Goal: Task Accomplishment & Management: Complete application form

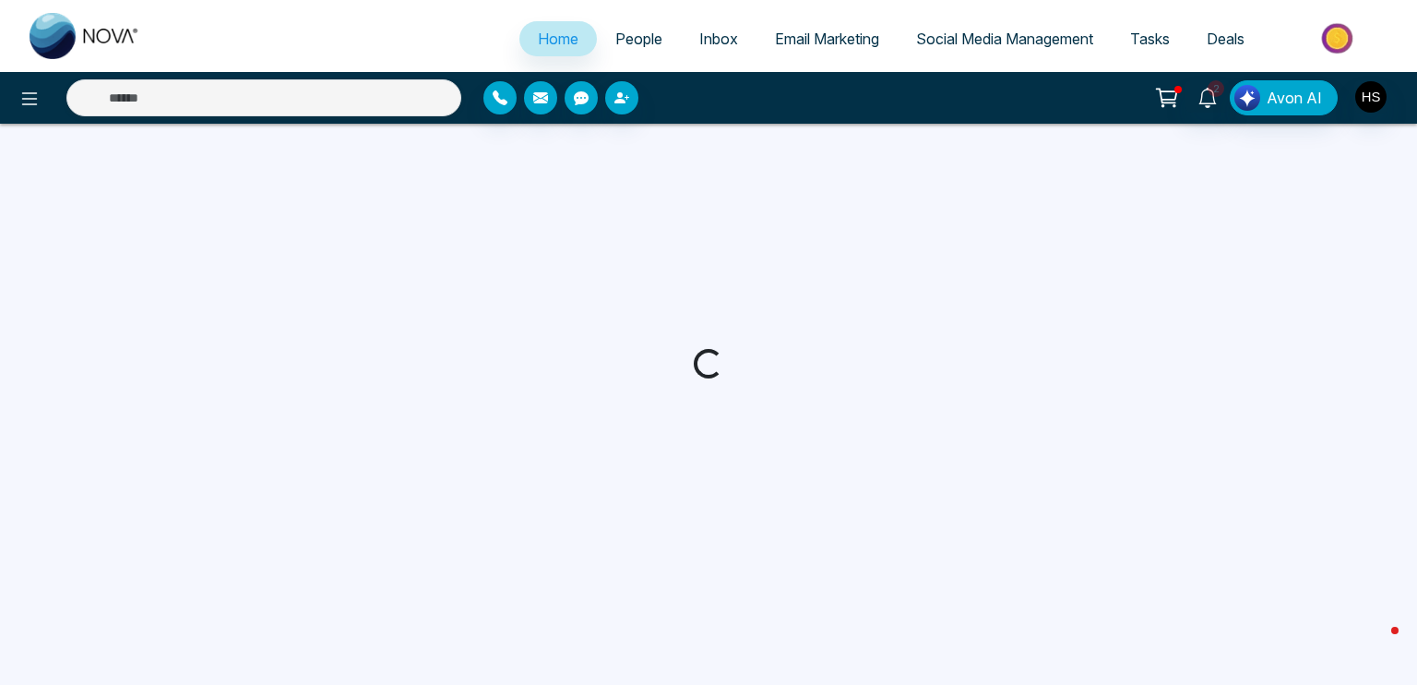
select select "*"
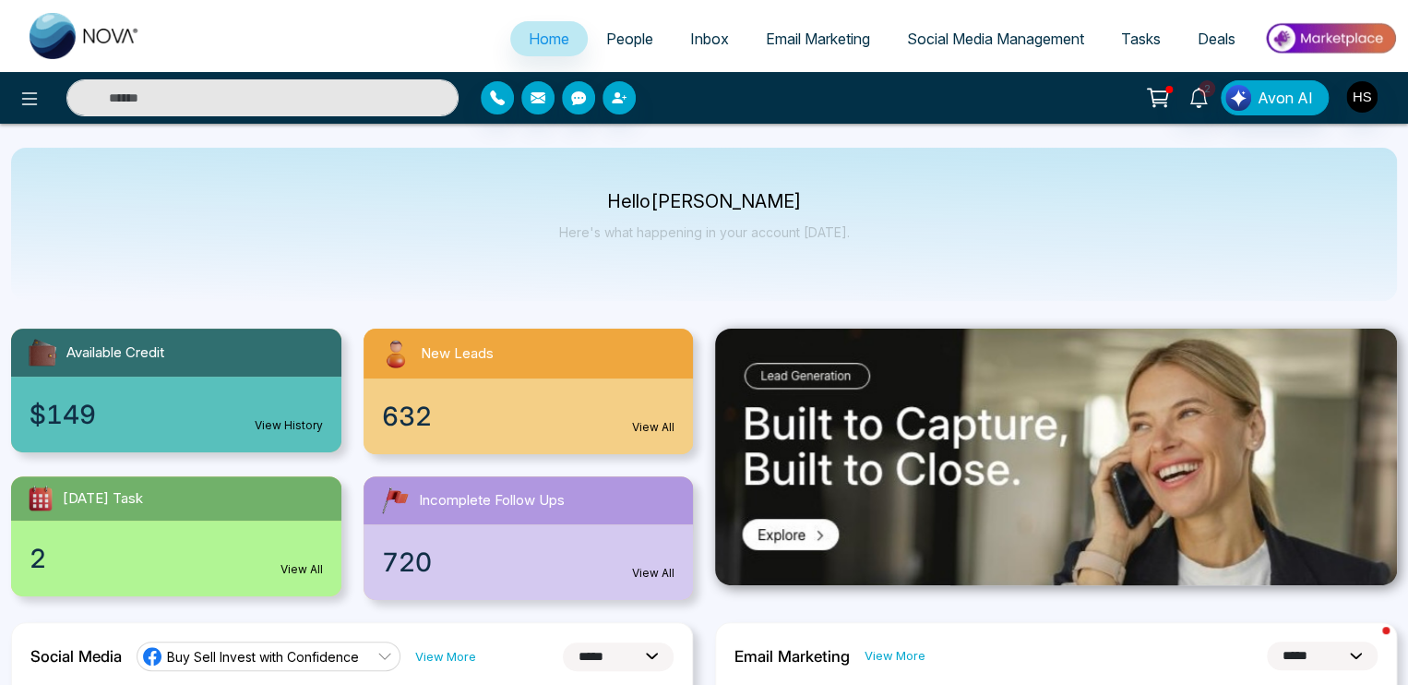
click at [362, 102] on input "text" at bounding box center [262, 97] width 392 height 37
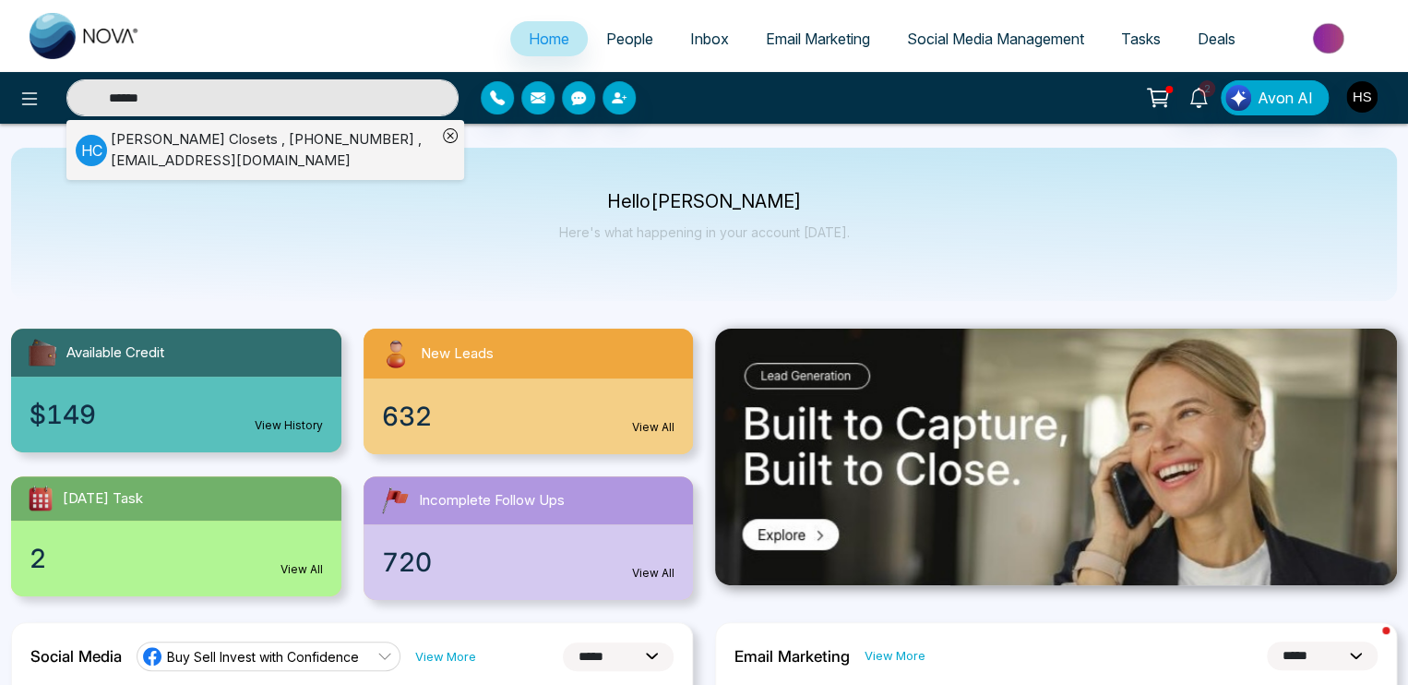
type input "******"
click at [249, 152] on div "[PERSON_NAME] , [PHONE_NUMBER] , [EMAIL_ADDRESS][DOMAIN_NAME]" at bounding box center [274, 150] width 326 height 42
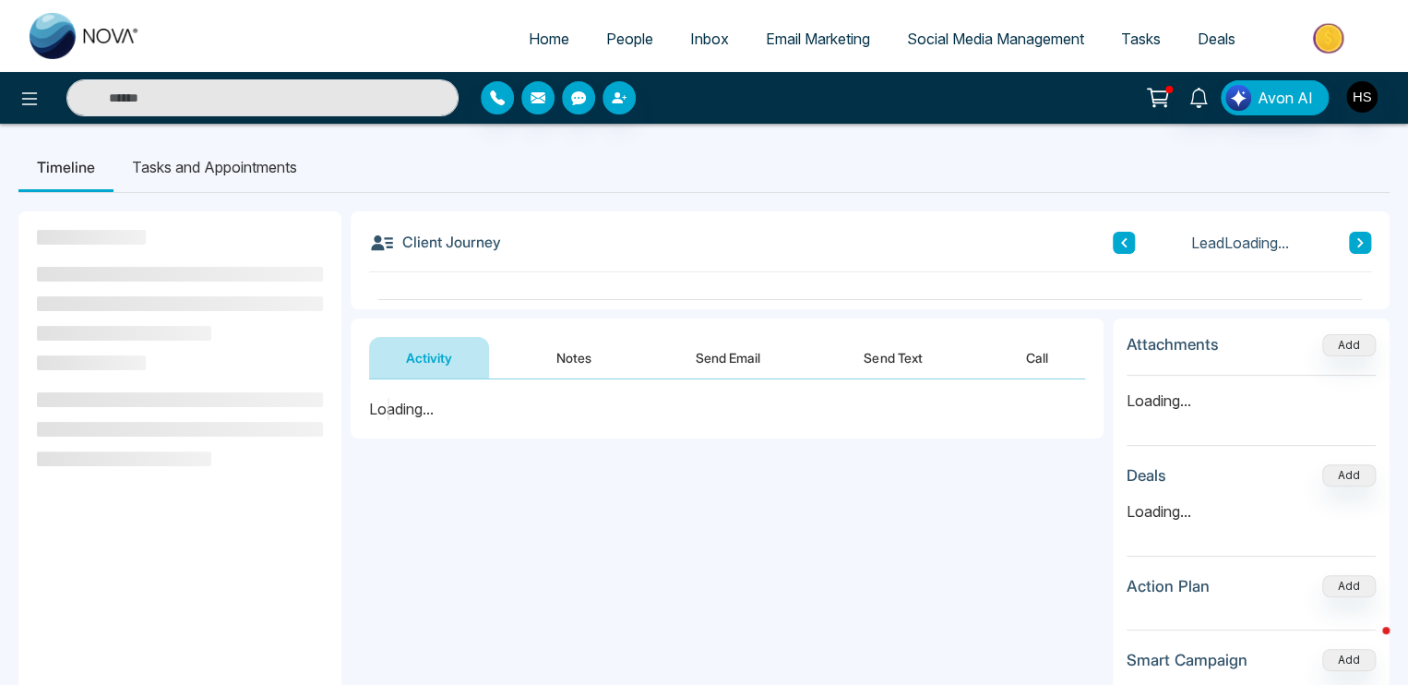
click at [200, 169] on li "Tasks and Appointments" at bounding box center [214, 167] width 202 height 50
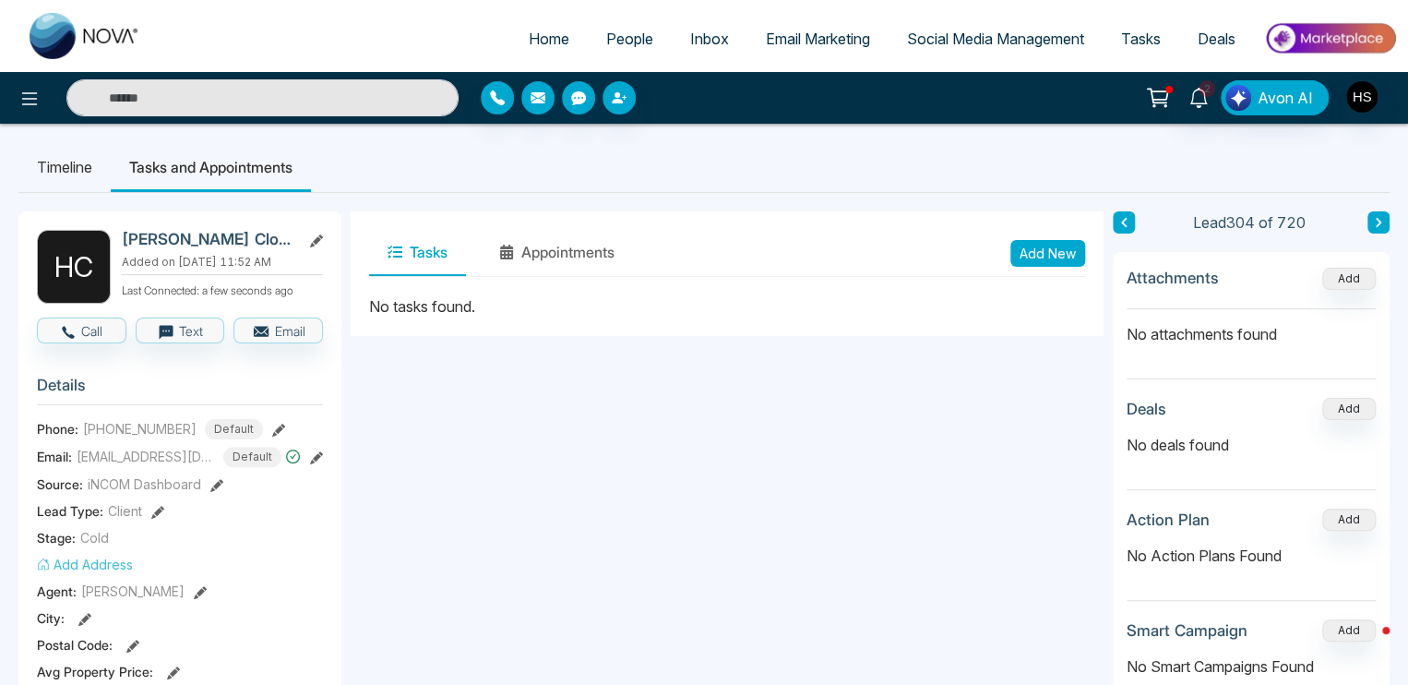
click at [1032, 251] on button "Add New" at bounding box center [1047, 253] width 75 height 27
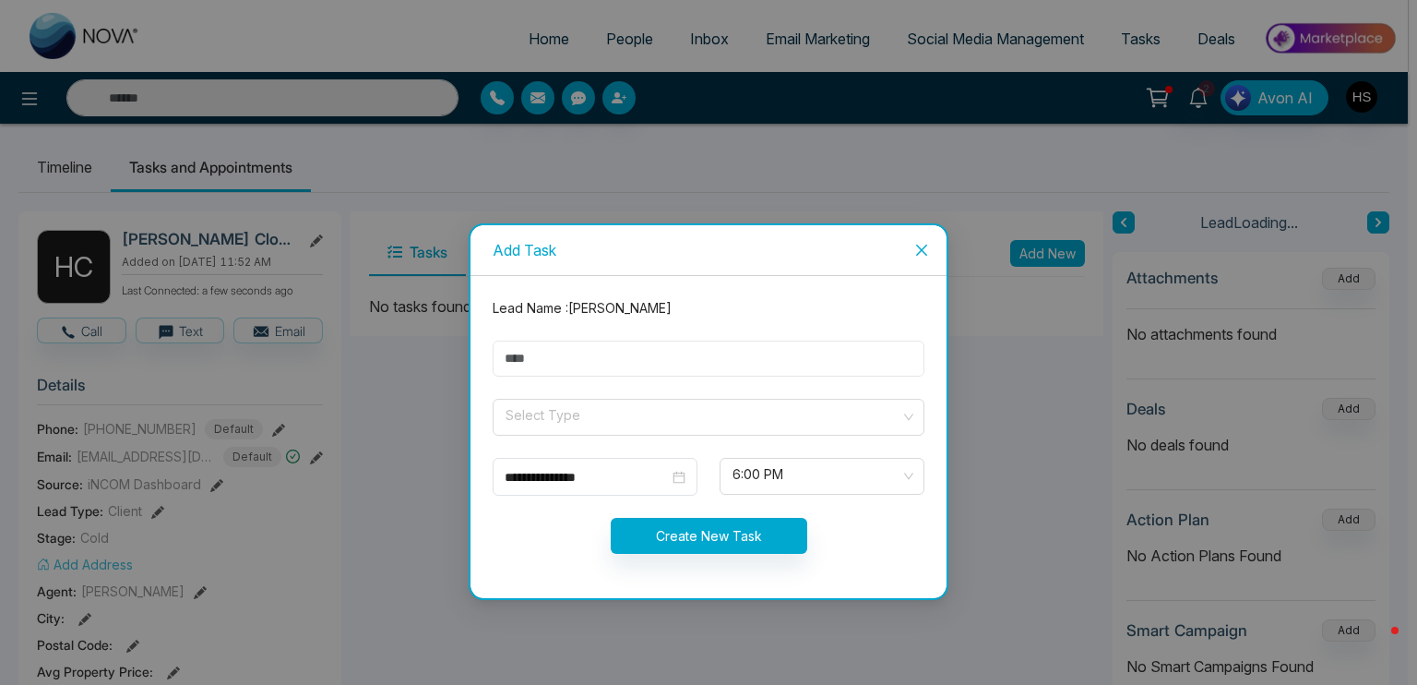
click at [620, 362] on input "text" at bounding box center [709, 358] width 432 height 36
type input "****"
click at [567, 418] on input "search" at bounding box center [702, 414] width 397 height 28
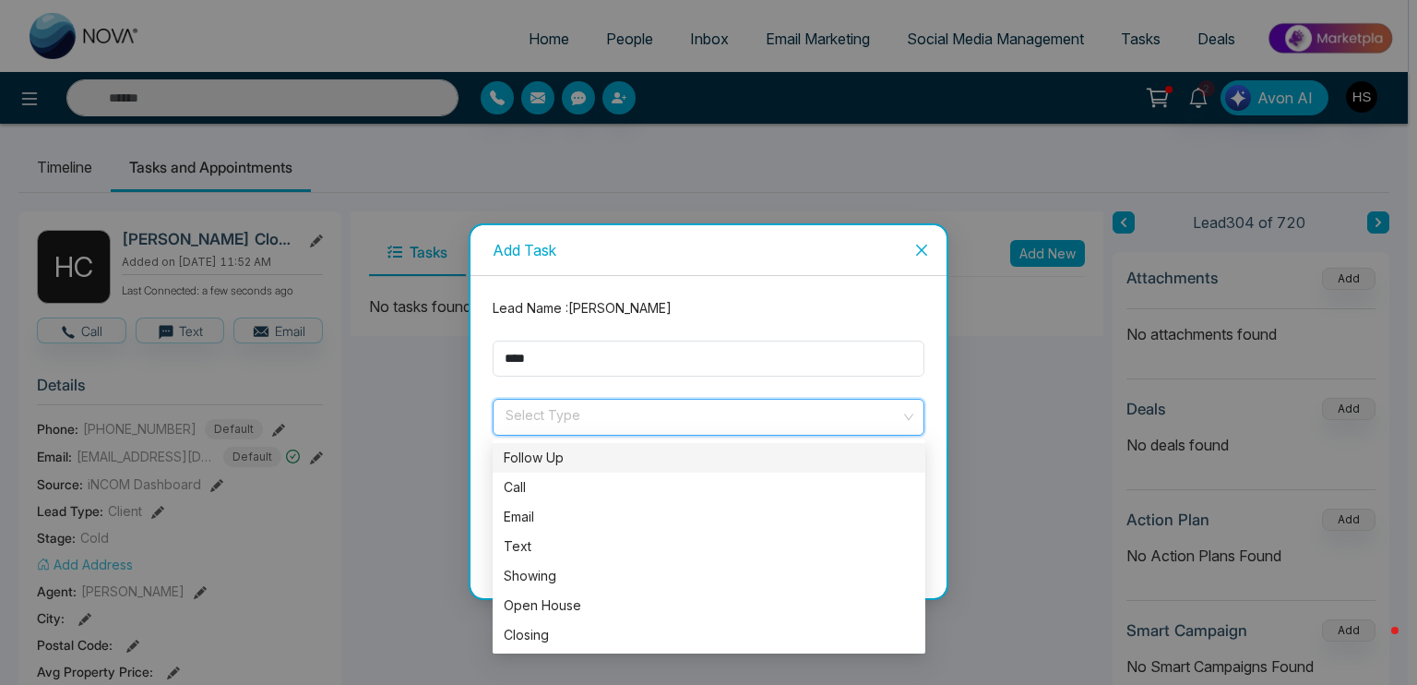
click at [555, 468] on div "Follow Up" at bounding box center [709, 458] width 433 height 30
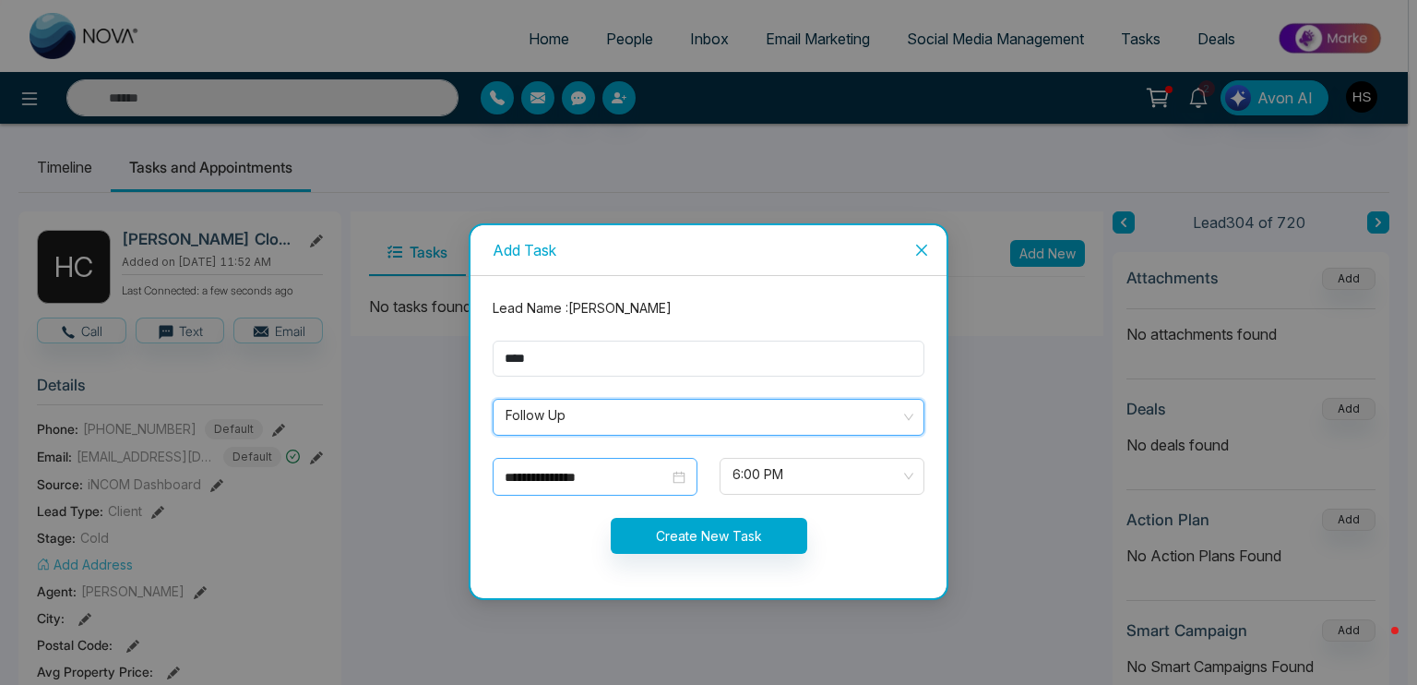
click at [672, 471] on div "**********" at bounding box center [595, 477] width 181 height 20
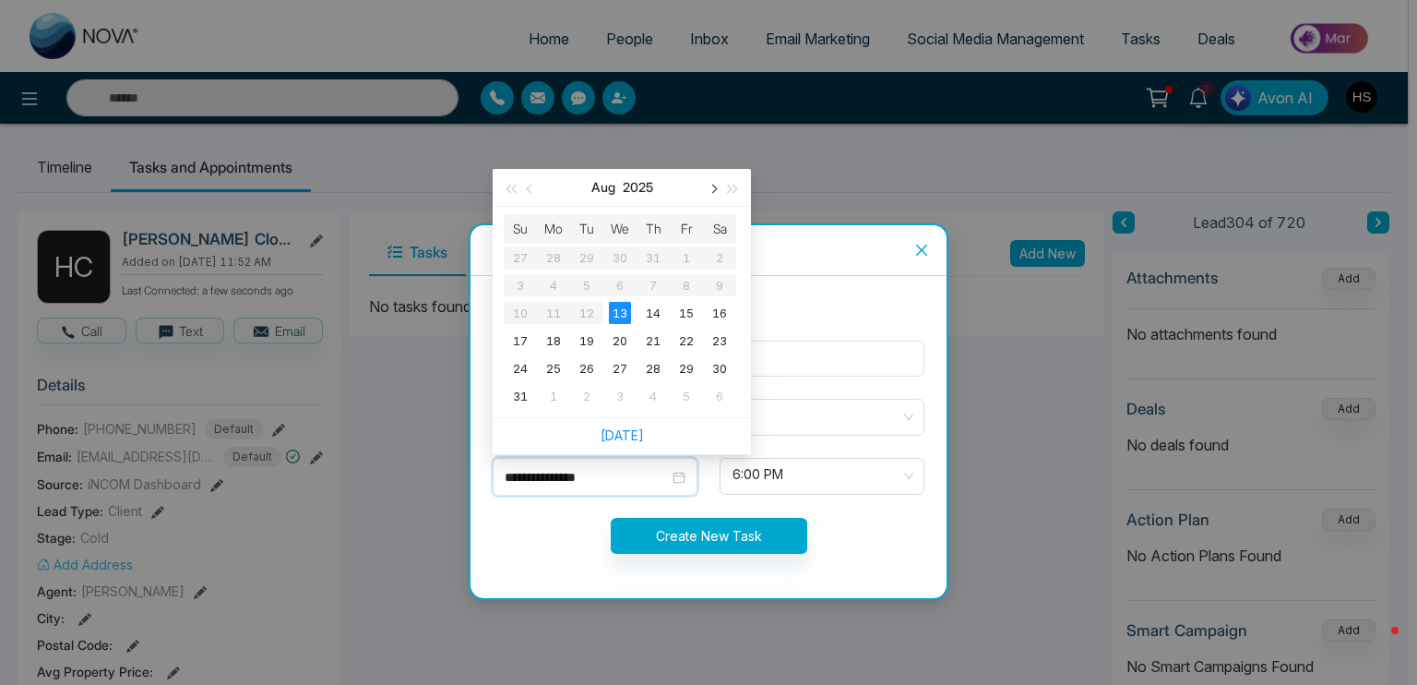
click at [708, 185] on button "button" at bounding box center [712, 187] width 20 height 37
click at [534, 197] on button "button" at bounding box center [530, 187] width 20 height 37
type input "**********"
click at [624, 340] on div "24" at bounding box center [620, 340] width 22 height 22
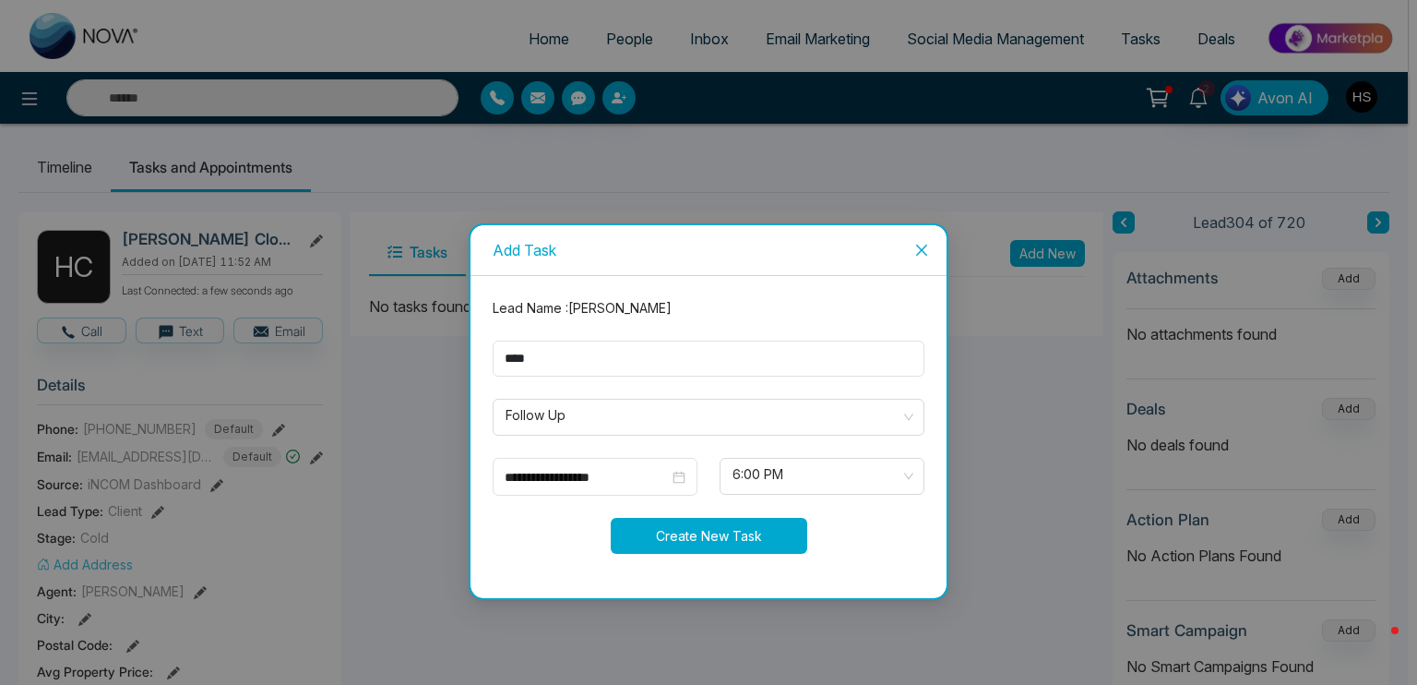
click at [747, 530] on button "Create New Task" at bounding box center [709, 536] width 197 height 36
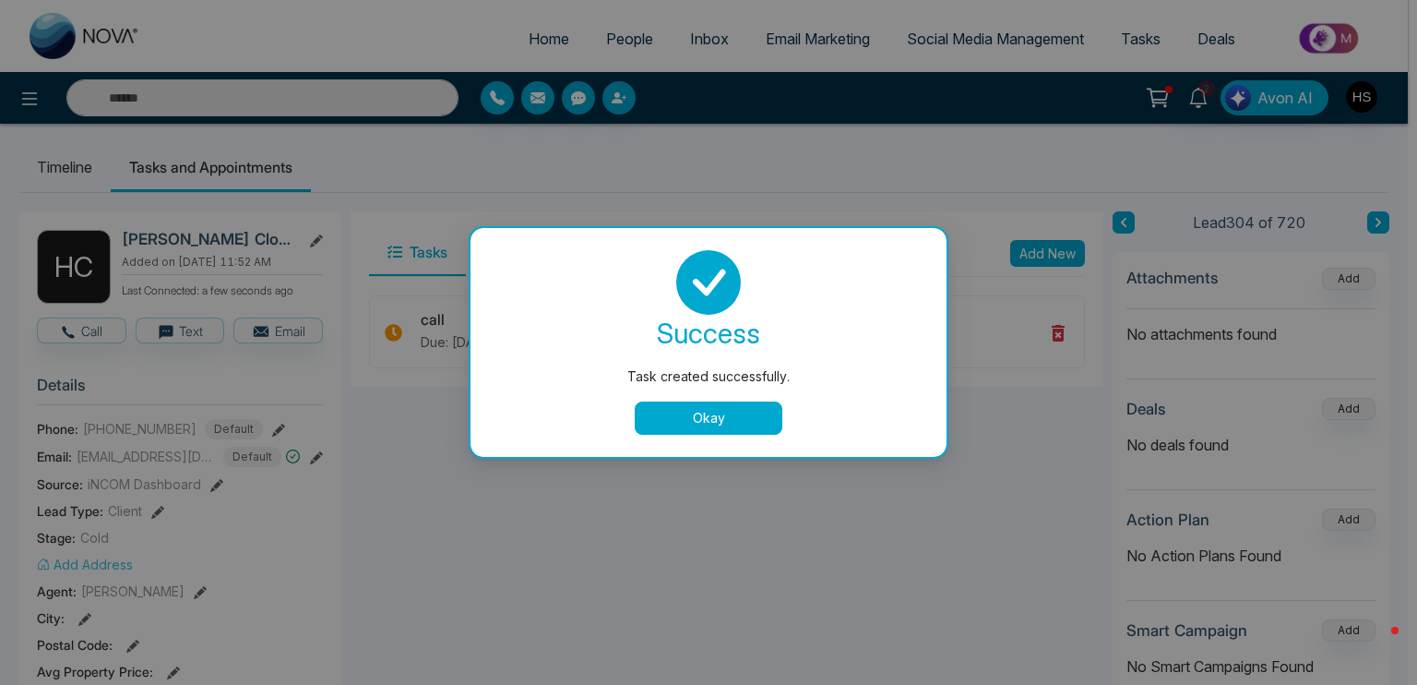
click at [717, 409] on button "Okay" at bounding box center [709, 417] width 148 height 33
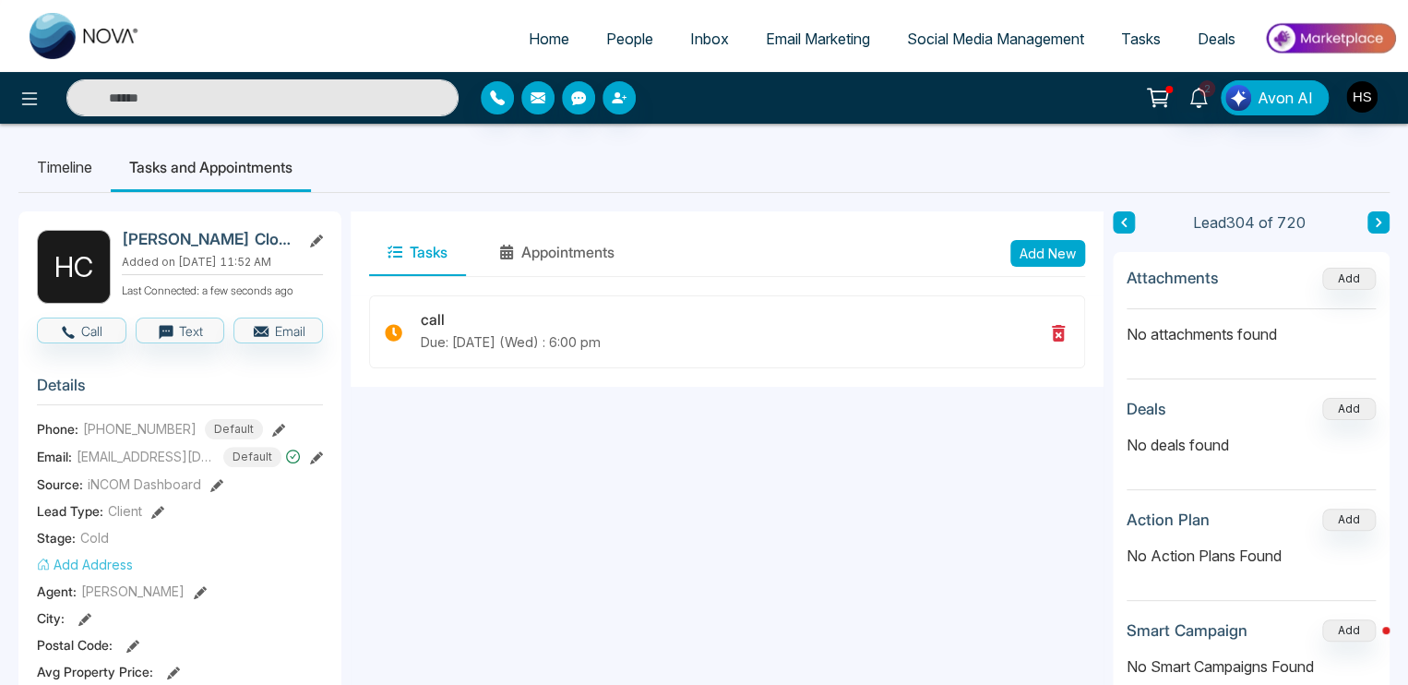
click at [250, 104] on input "text" at bounding box center [262, 97] width 392 height 37
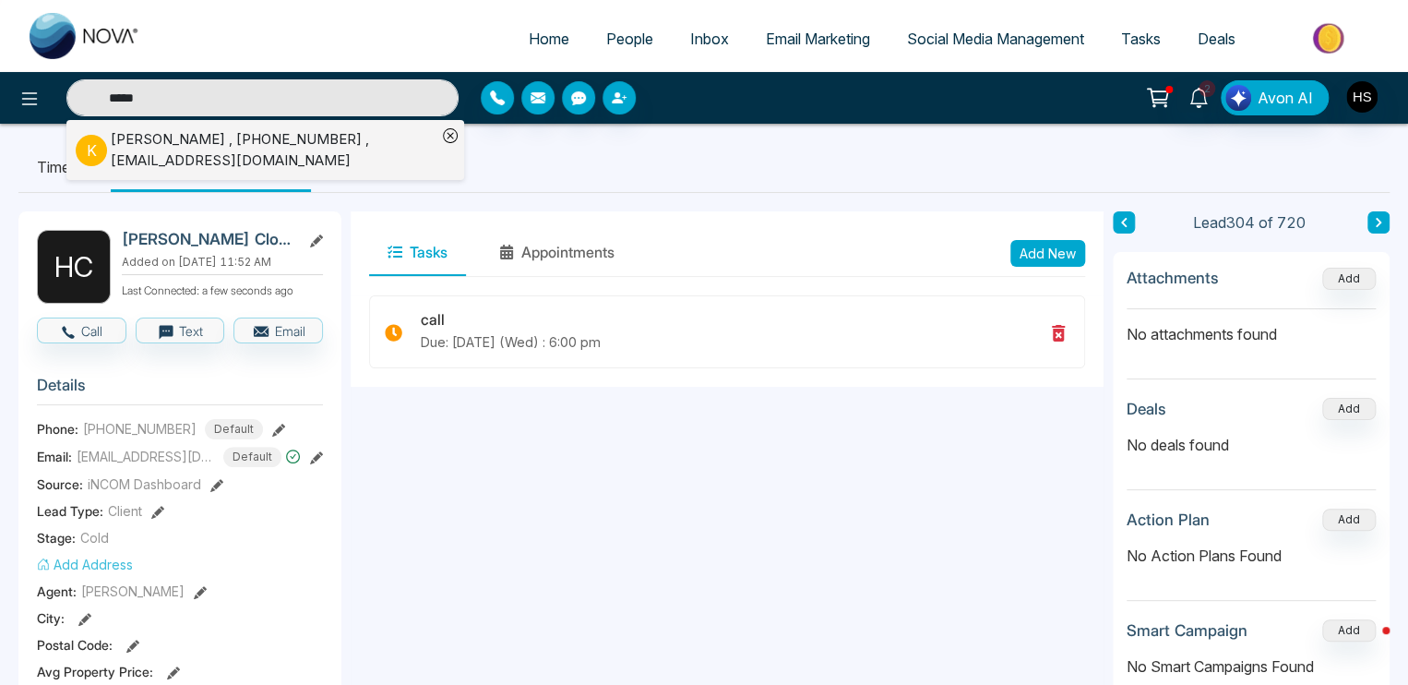
type input "*****"
click at [252, 143] on div "[PERSON_NAME] , [PHONE_NUMBER] , [EMAIL_ADDRESS][DOMAIN_NAME]" at bounding box center [274, 150] width 326 height 42
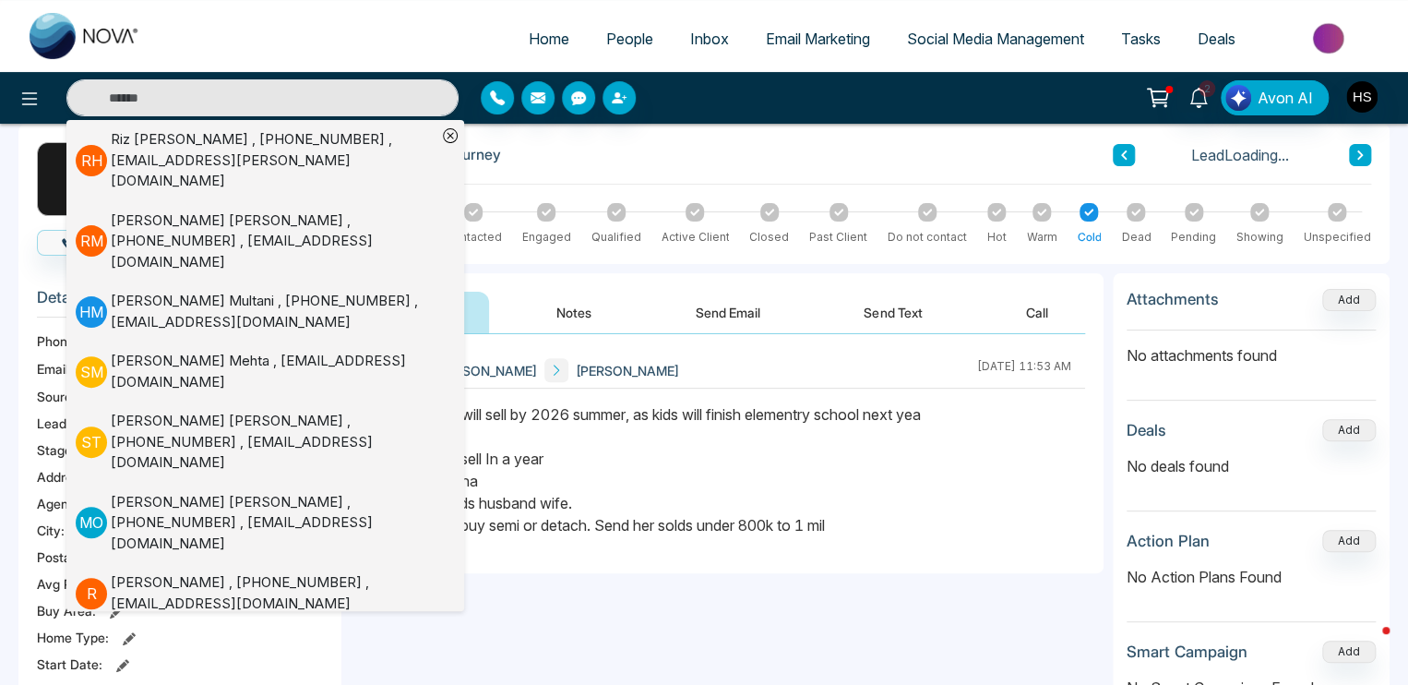
scroll to position [92, 0]
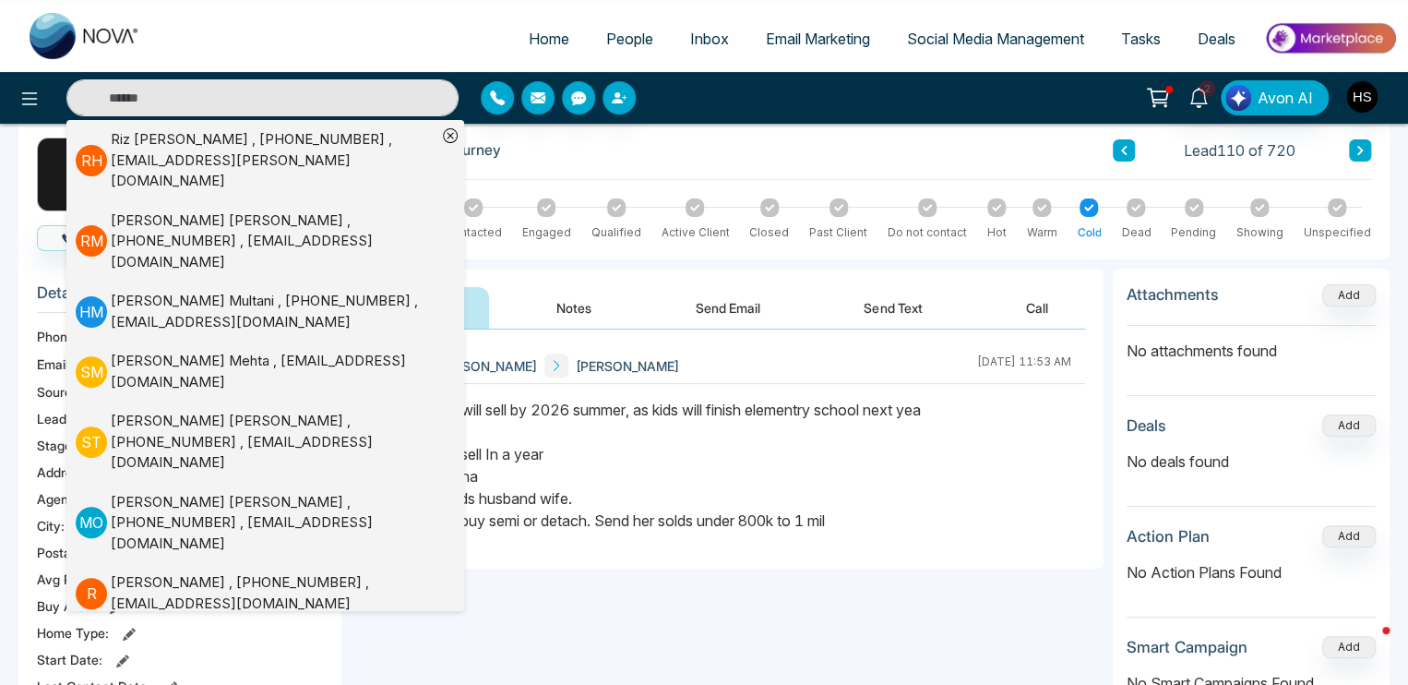
click at [725, 602] on div "**********" at bounding box center [727, 513] width 753 height 369
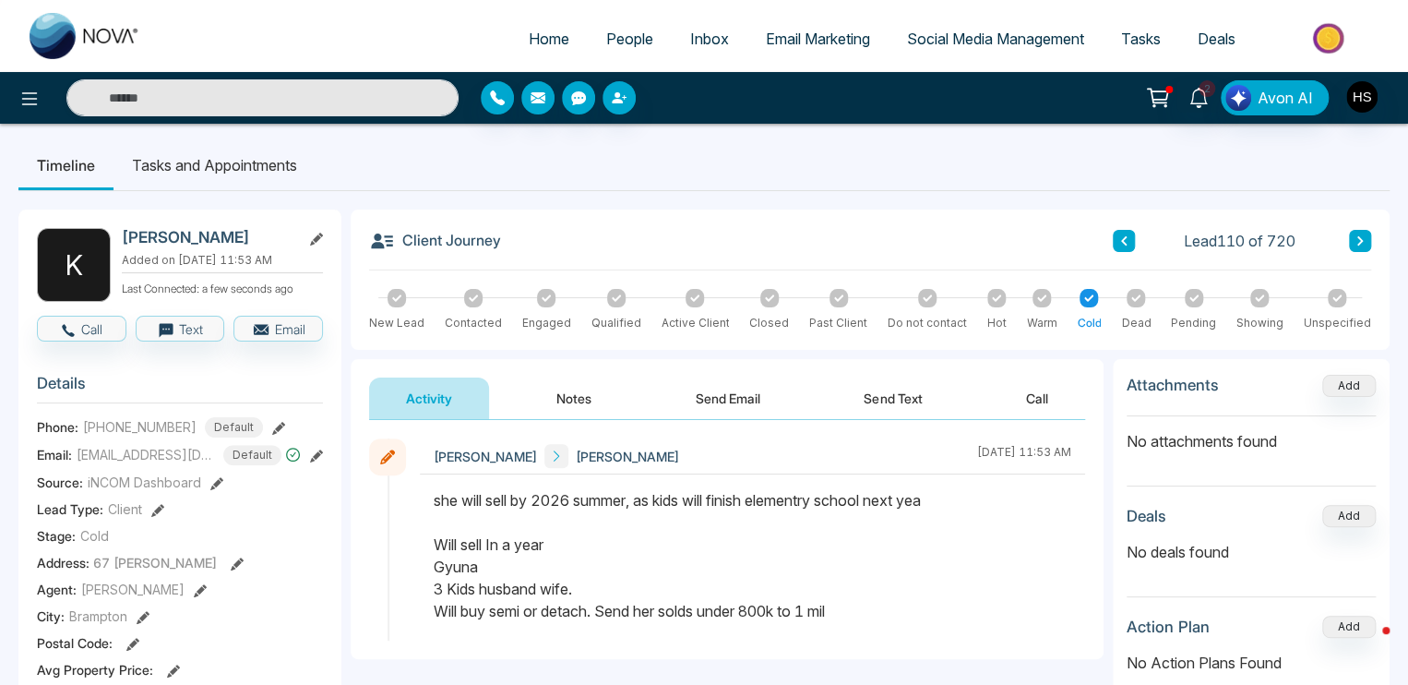
scroll to position [0, 0]
click at [567, 384] on button "Notes" at bounding box center [573, 400] width 109 height 42
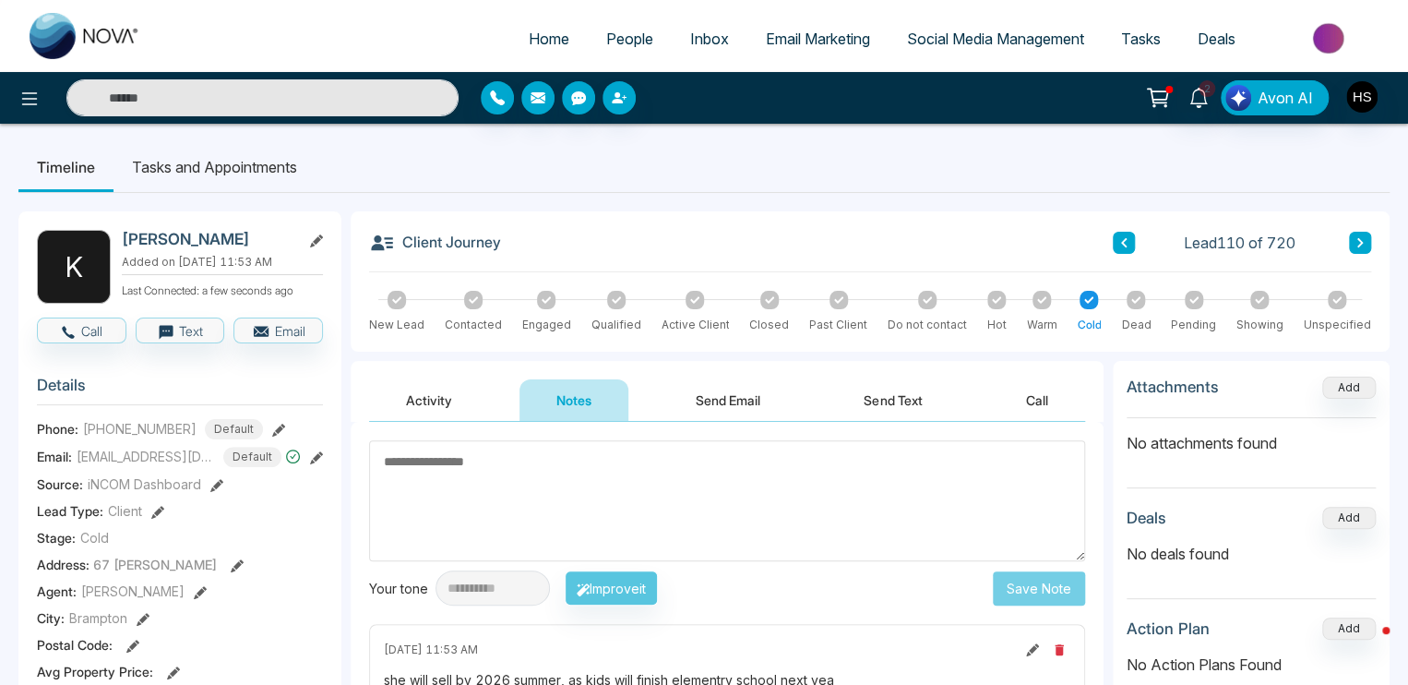
click at [215, 173] on li "Tasks and Appointments" at bounding box center [214, 167] width 202 height 50
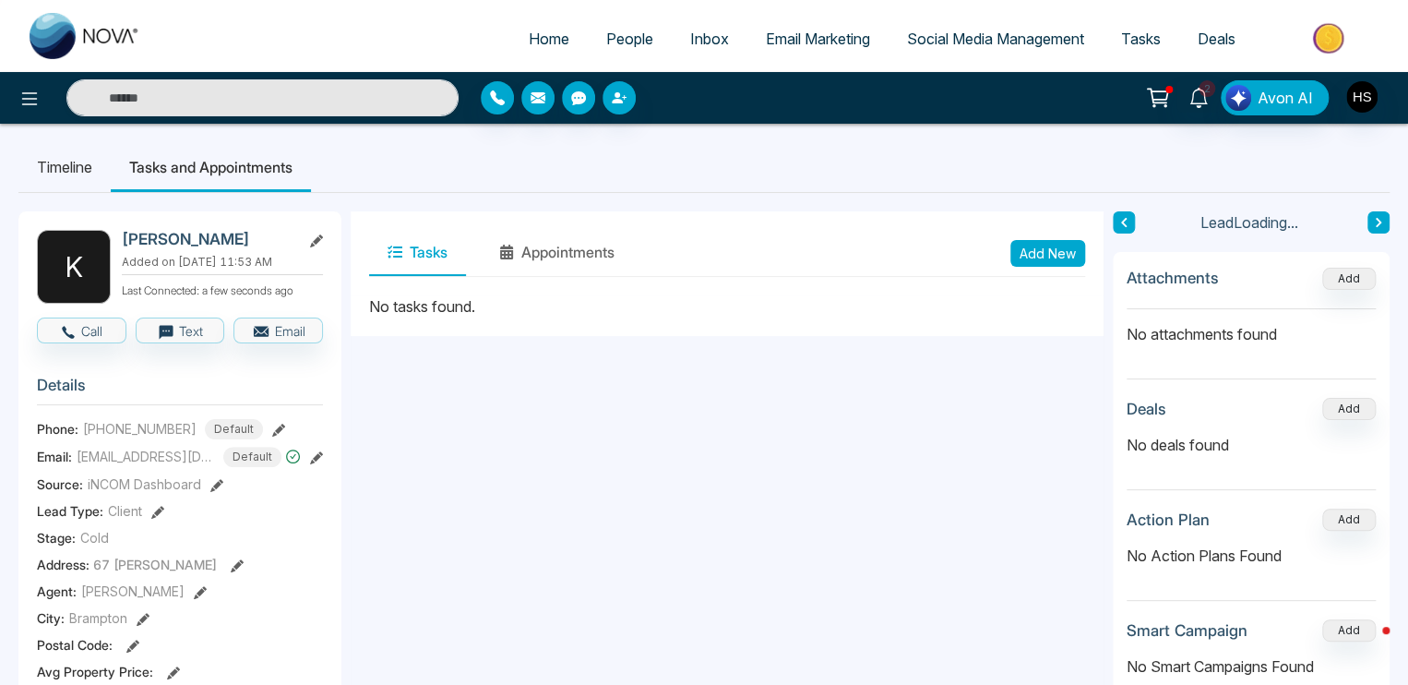
click at [1057, 256] on button "Add New" at bounding box center [1047, 253] width 75 height 27
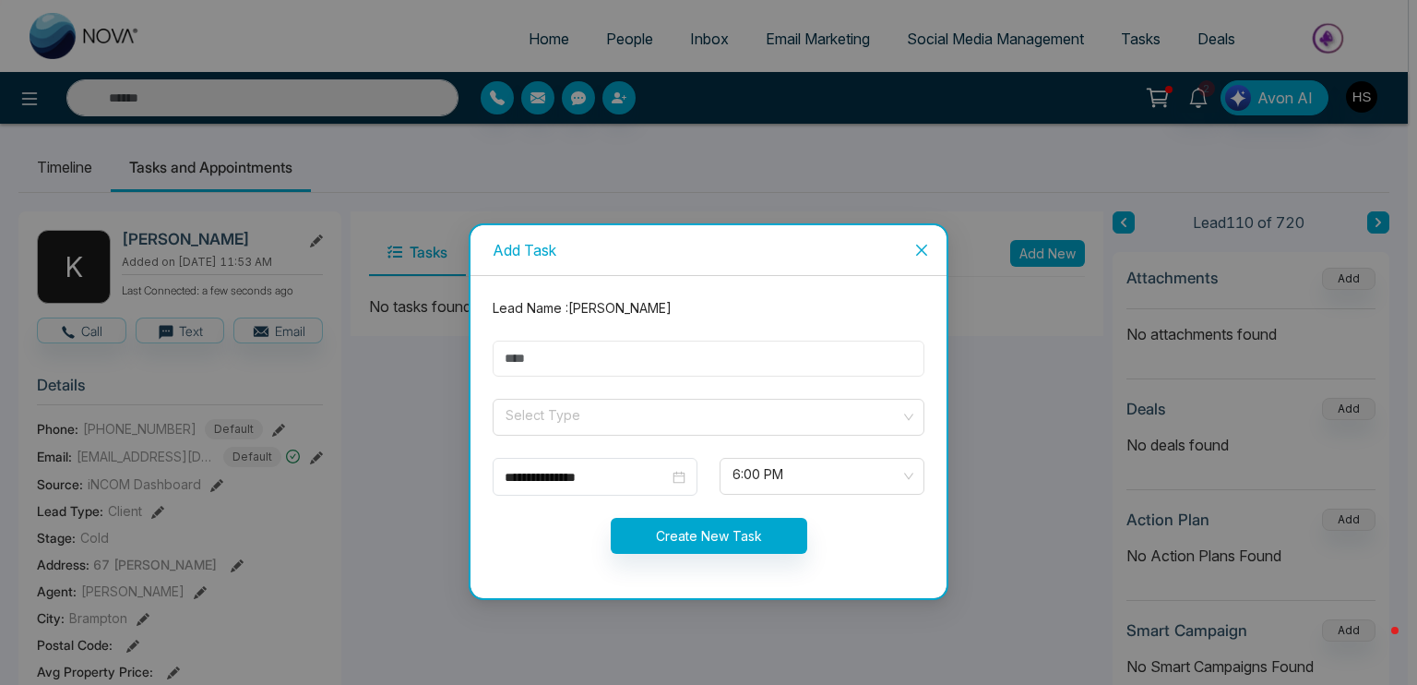
click at [609, 357] on input "text" at bounding box center [709, 358] width 432 height 36
type input "****"
click at [520, 412] on input "search" at bounding box center [702, 414] width 397 height 28
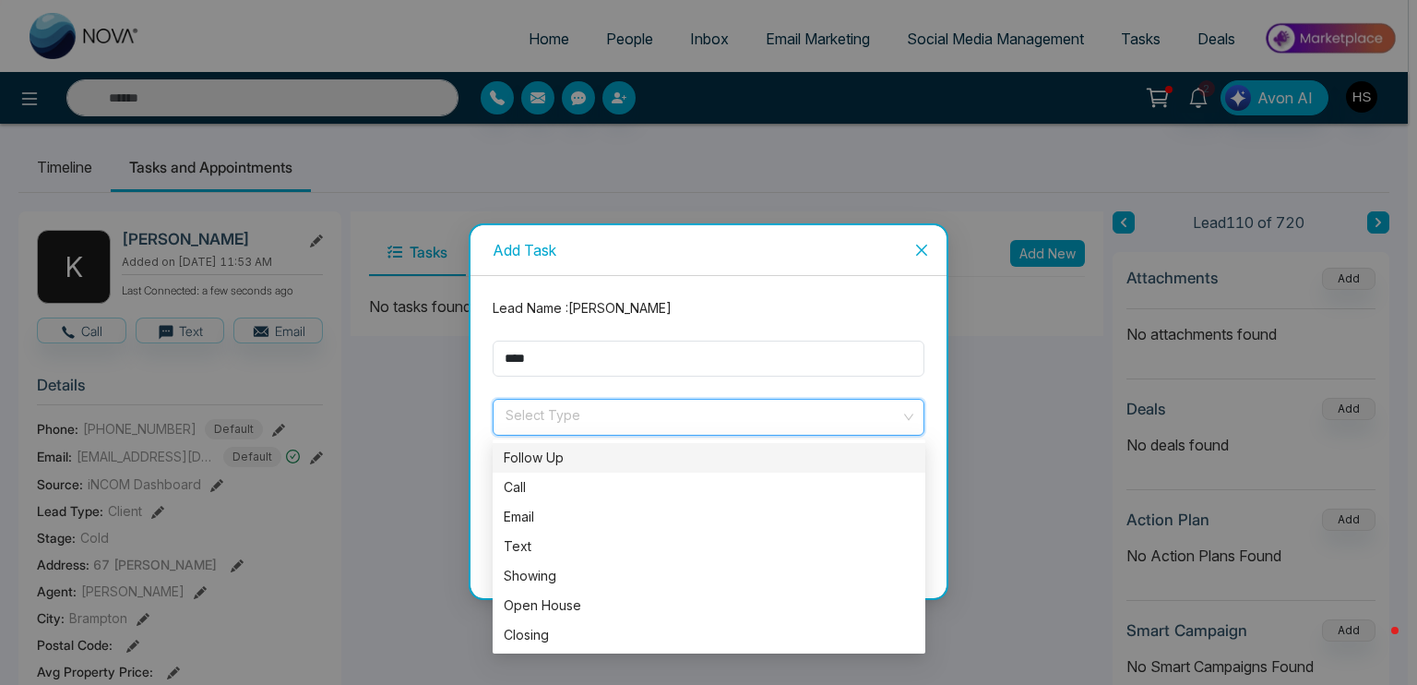
click at [543, 460] on div "Follow Up" at bounding box center [709, 457] width 411 height 20
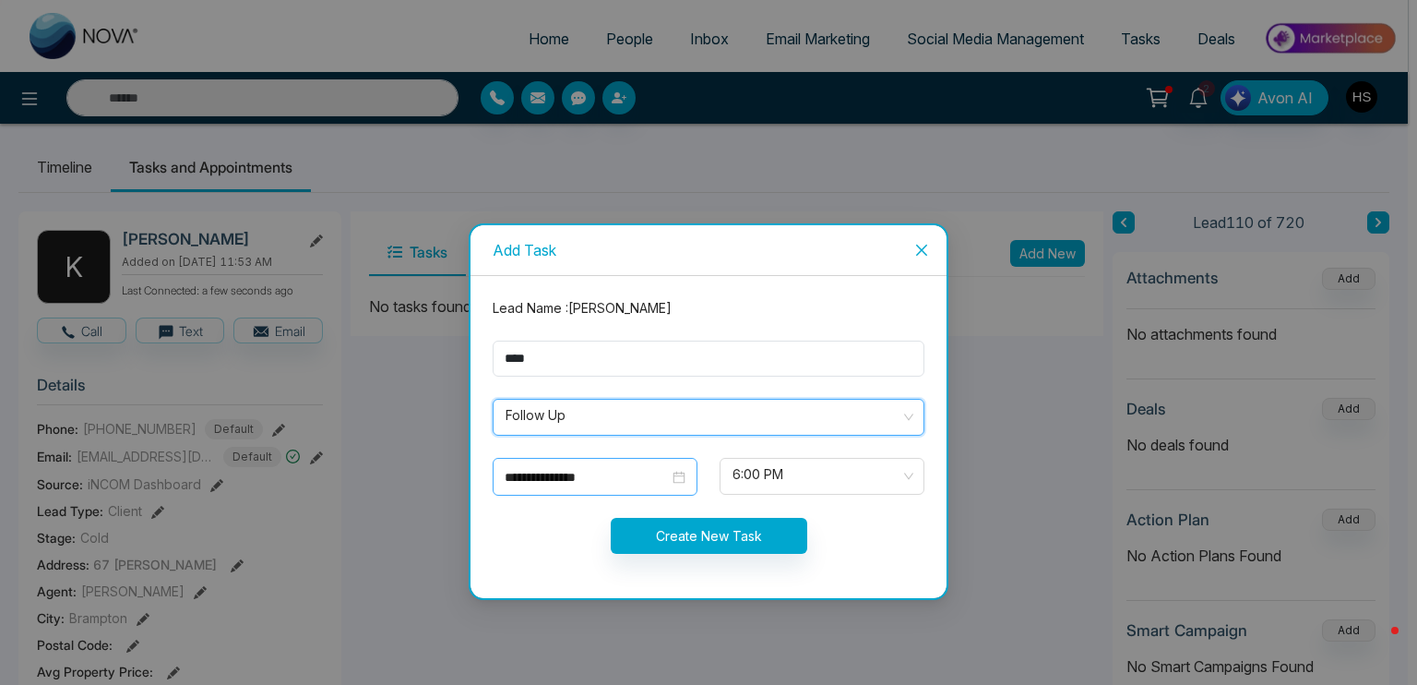
click at [552, 471] on input "**********" at bounding box center [587, 477] width 164 height 20
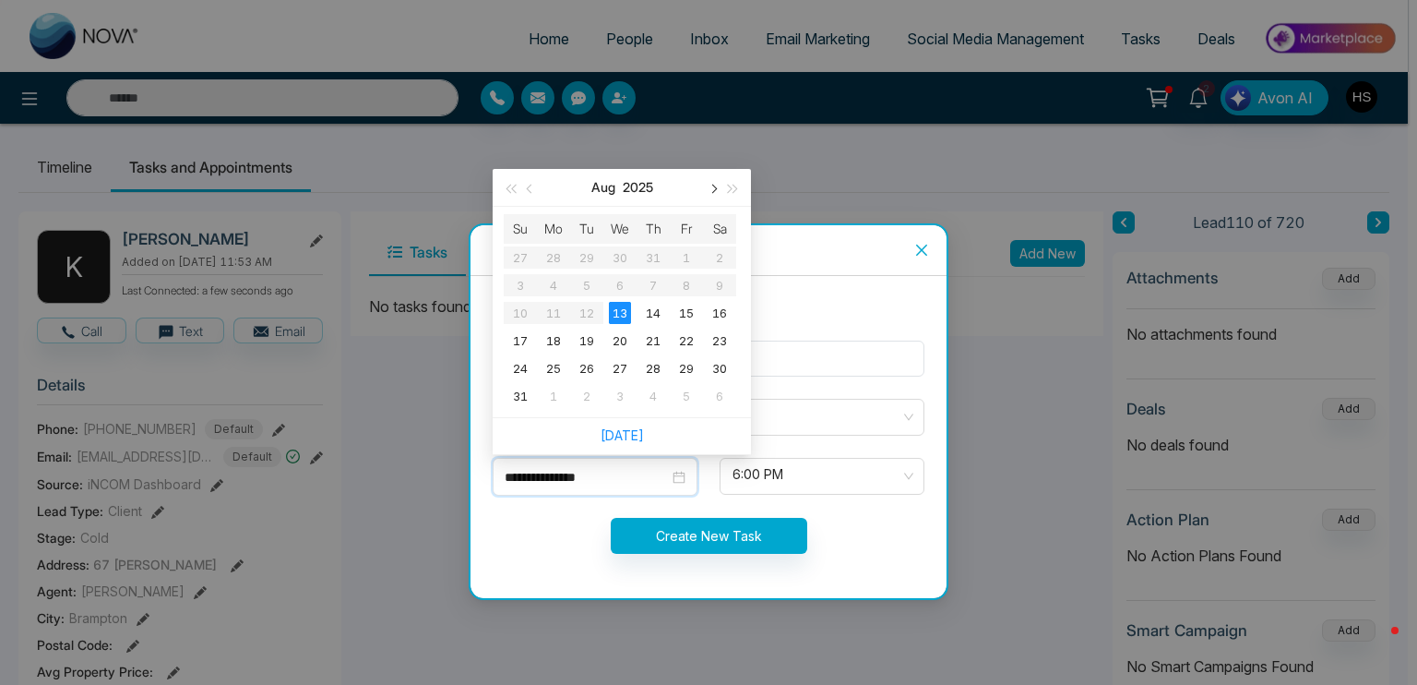
click at [710, 194] on button "button" at bounding box center [712, 187] width 20 height 37
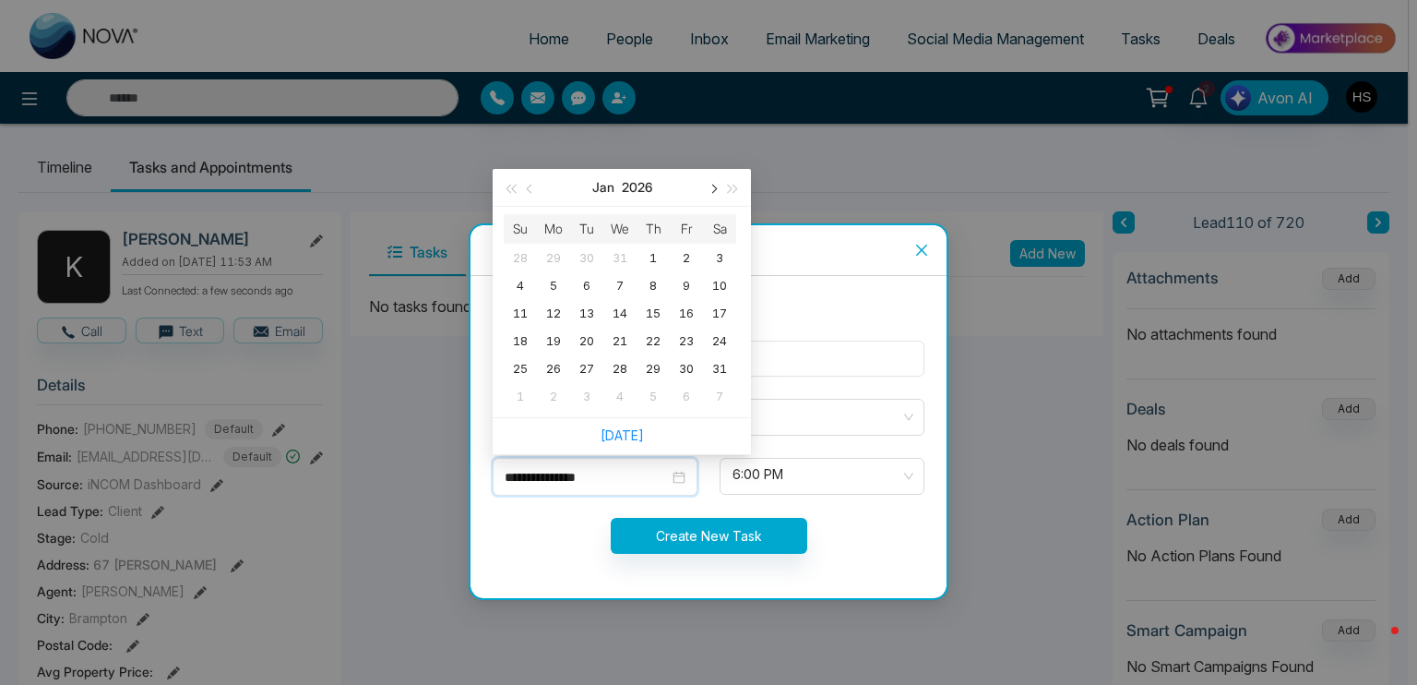
click at [710, 194] on button "button" at bounding box center [712, 187] width 20 height 37
click at [528, 187] on span "button" at bounding box center [531, 189] width 9 height 9
type input "**********"
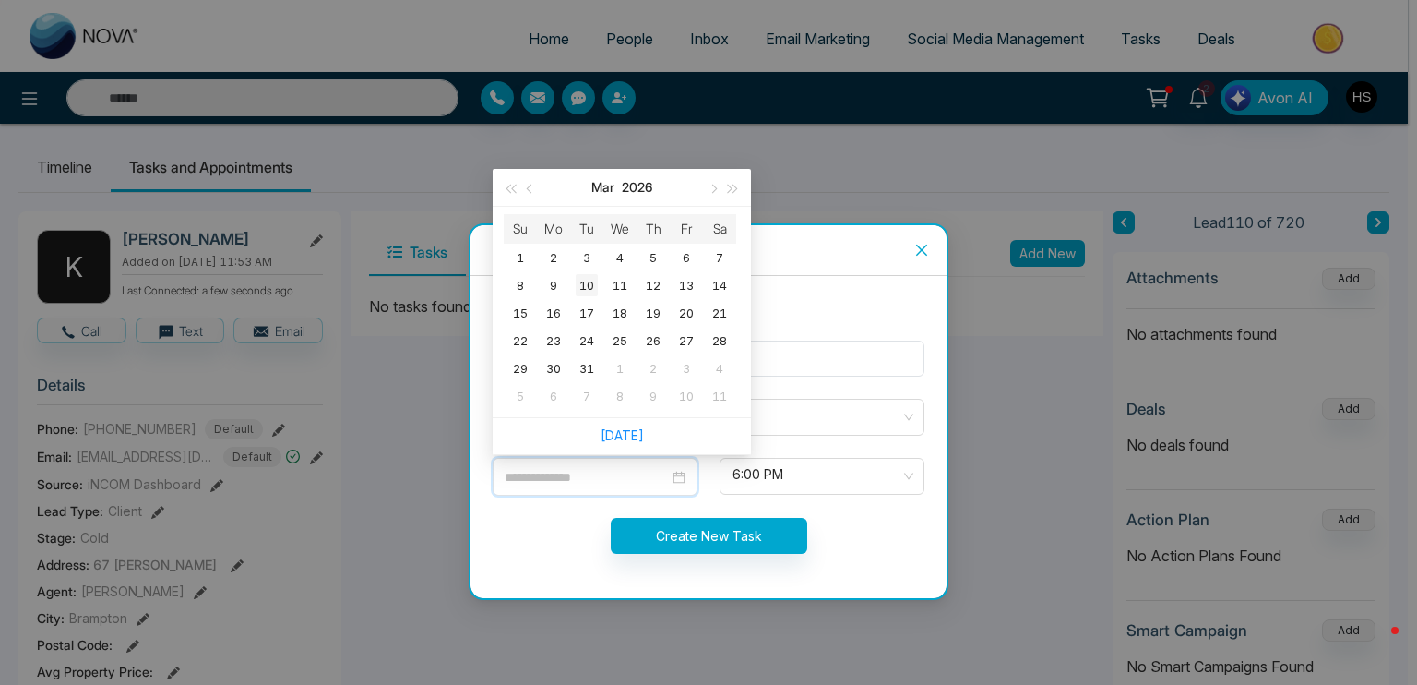
click at [590, 280] on div "10" at bounding box center [587, 285] width 22 height 22
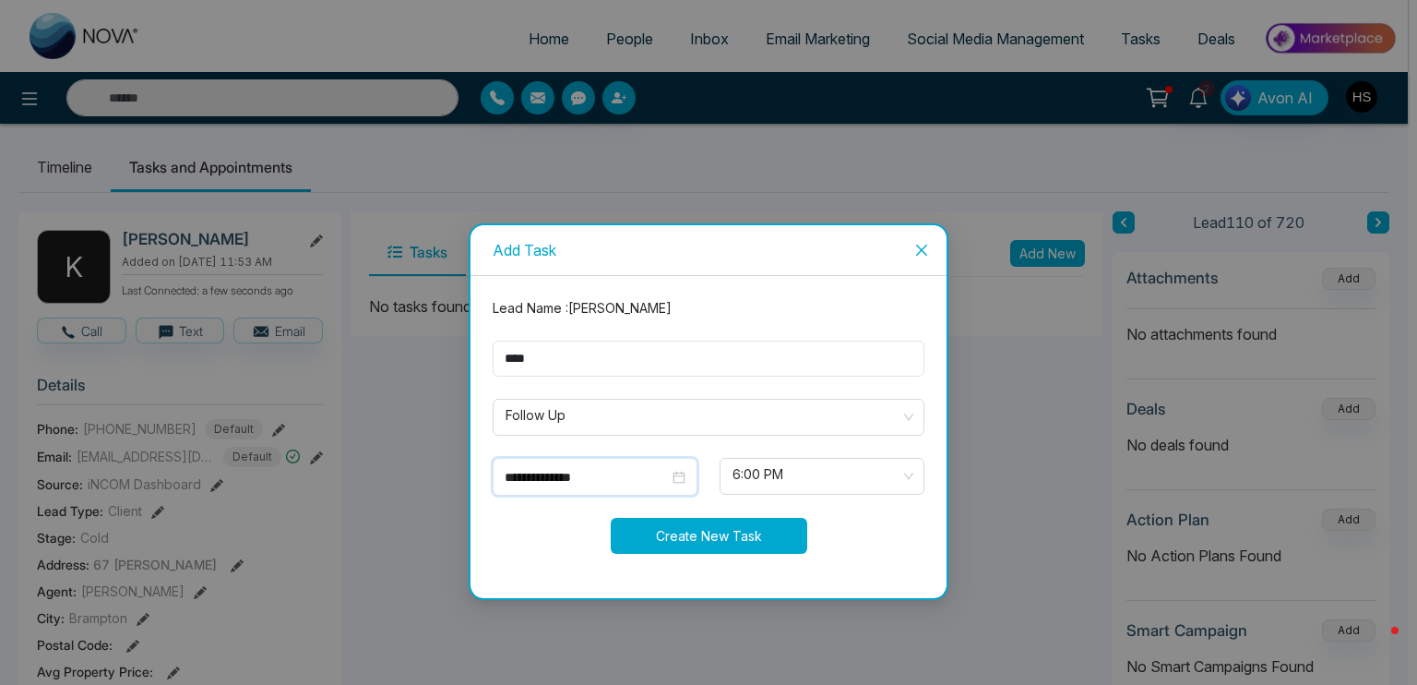
click at [716, 530] on button "Create New Task" at bounding box center [709, 536] width 197 height 36
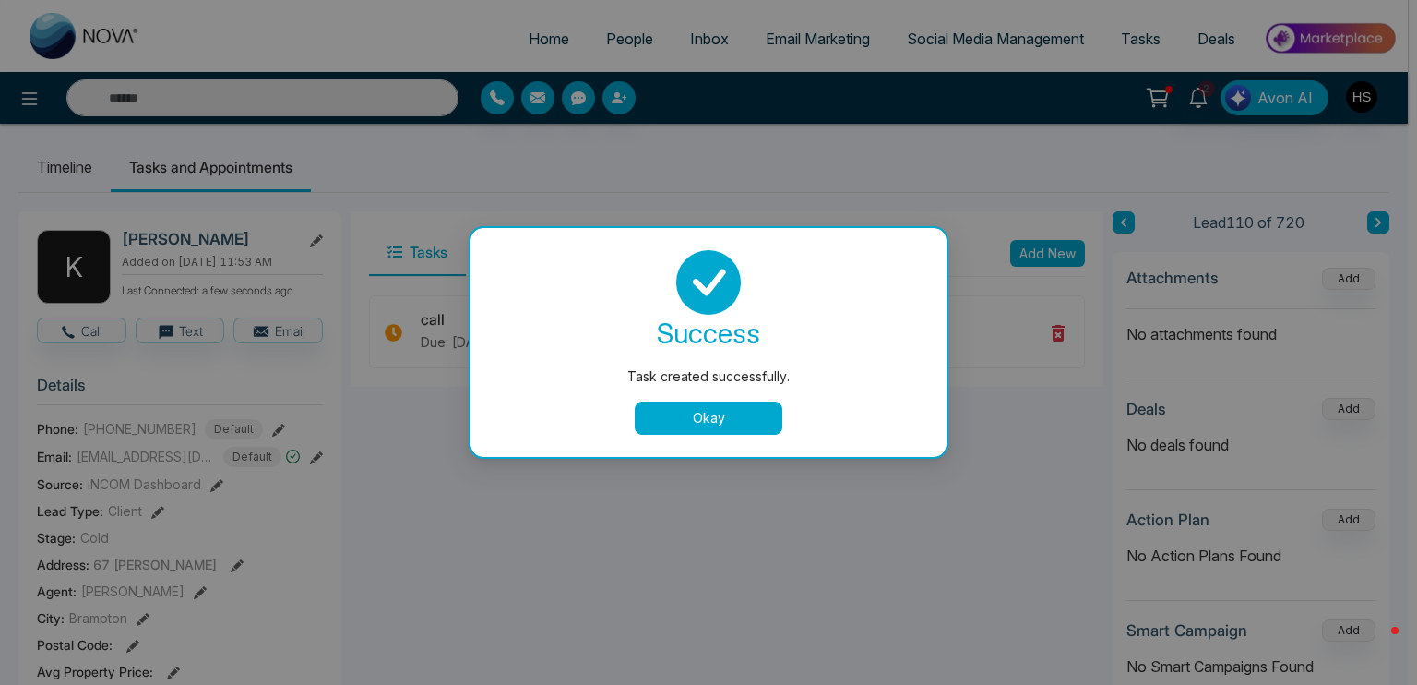
click at [669, 431] on button "Okay" at bounding box center [709, 417] width 148 height 33
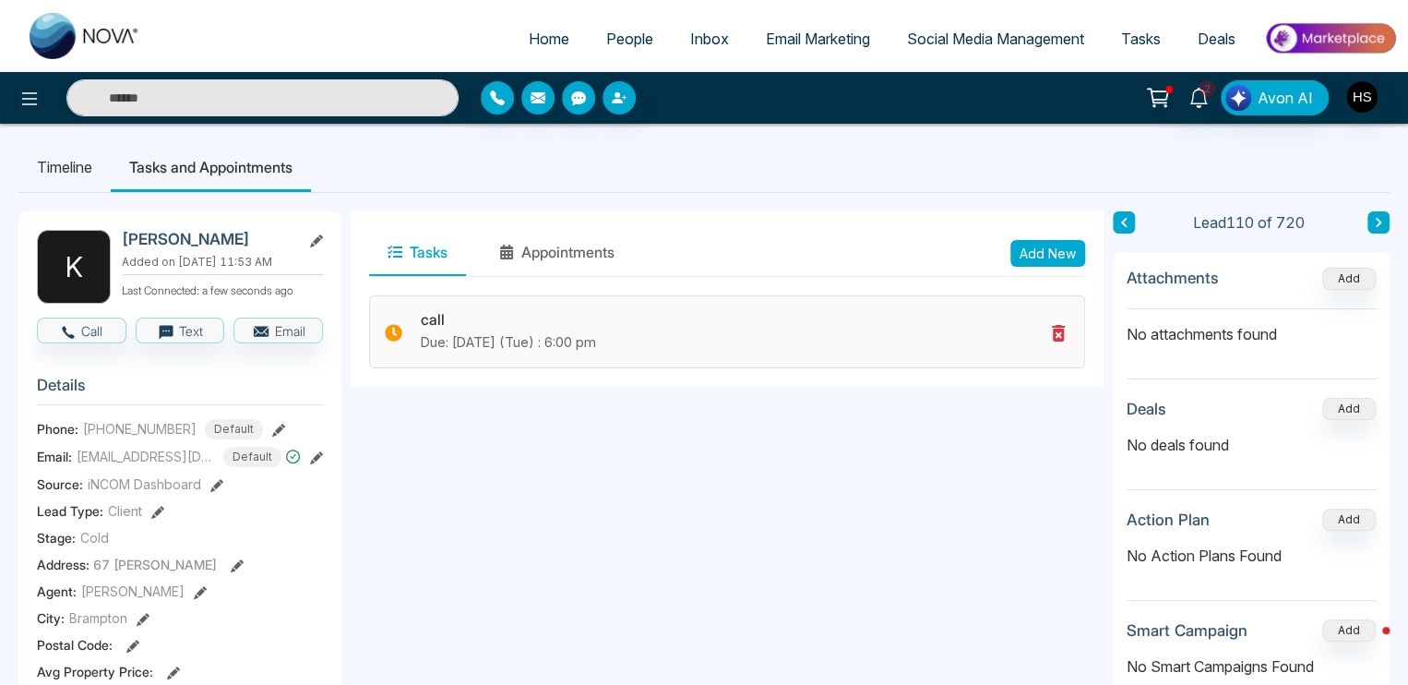
click at [453, 328] on h3 "call" at bounding box center [732, 320] width 623 height 18
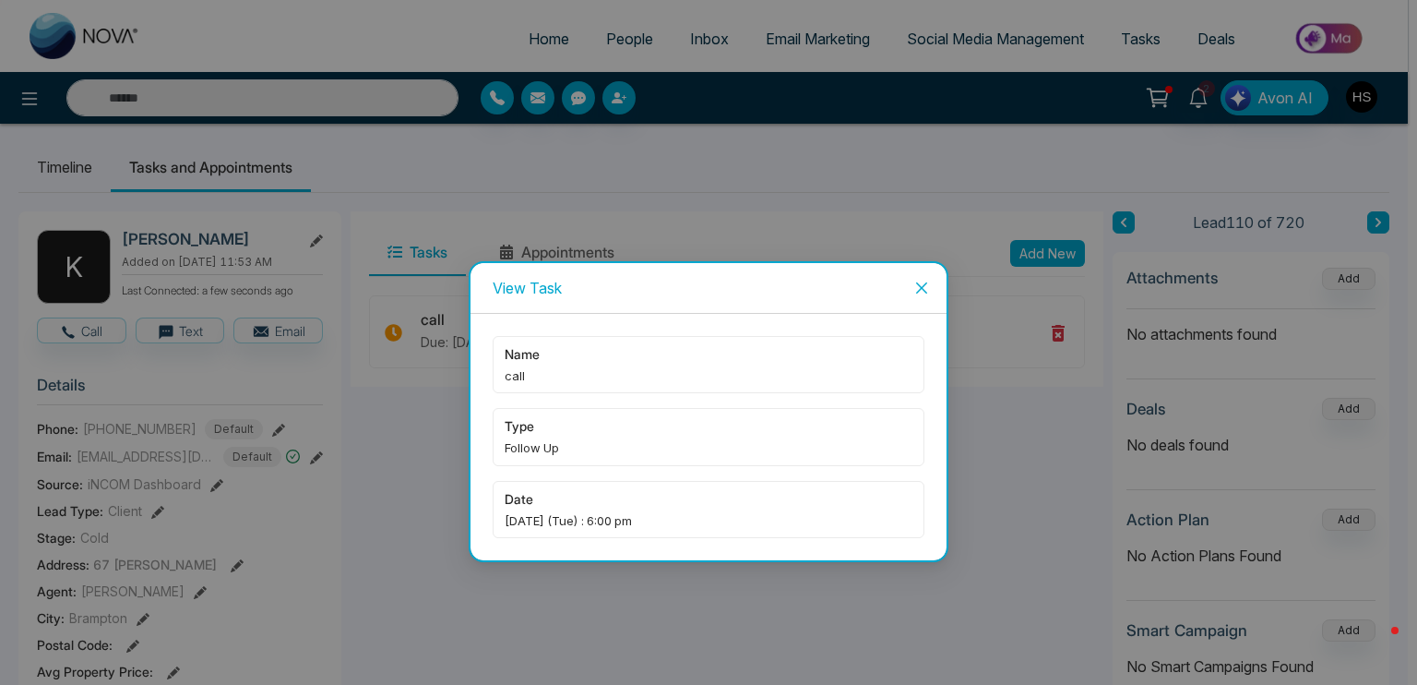
click at [577, 517] on span "[DATE] (Tue) : 6:00 pm" at bounding box center [709, 520] width 408 height 18
click at [679, 523] on span "[DATE] (Tue) : 6:00 pm" at bounding box center [709, 520] width 408 height 18
click at [580, 384] on span "call" at bounding box center [709, 375] width 408 height 18
click at [574, 497] on span "date" at bounding box center [709, 499] width 408 height 20
click at [597, 525] on span "[DATE] (Tue) : 6:00 pm" at bounding box center [709, 520] width 408 height 18
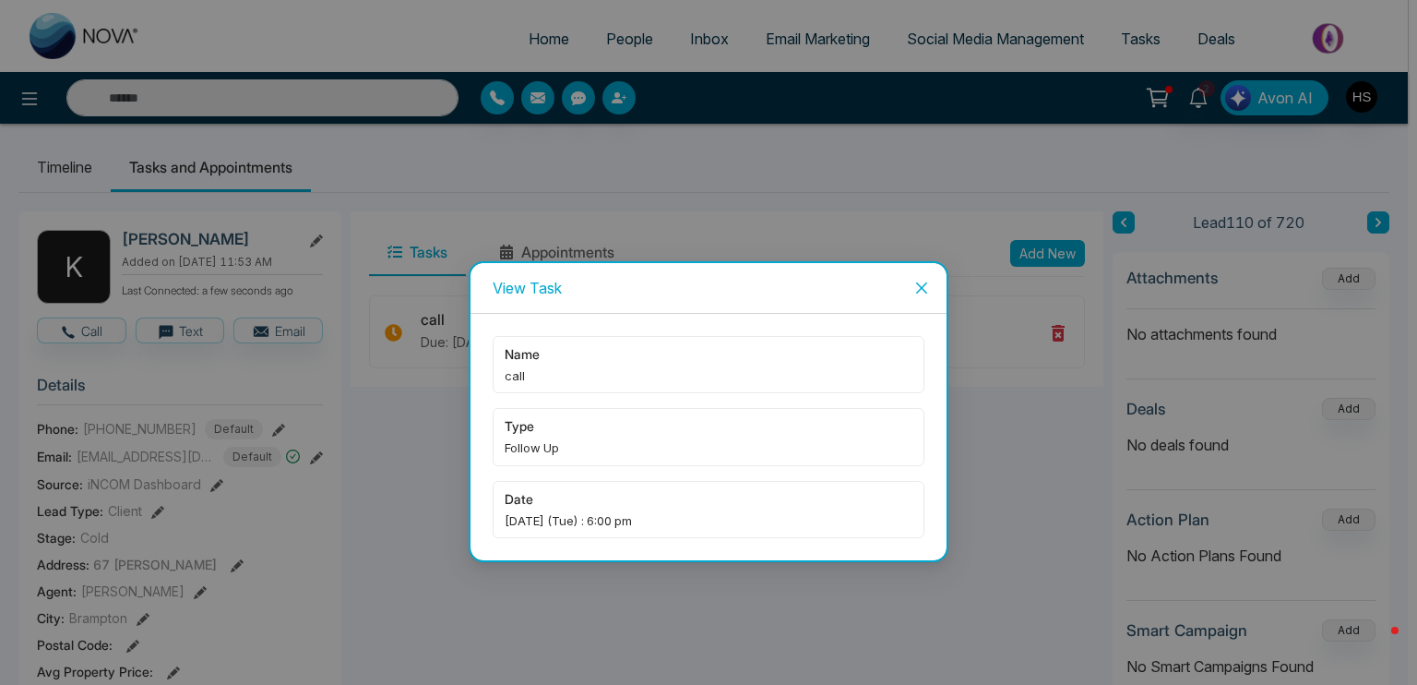
drag, startPoint x: 606, startPoint y: 519, endPoint x: 724, endPoint y: 464, distance: 130.4
click at [608, 517] on span "[DATE] (Tue) : 6:00 pm" at bounding box center [709, 520] width 408 height 18
click at [923, 283] on icon "close" at bounding box center [921, 287] width 15 height 15
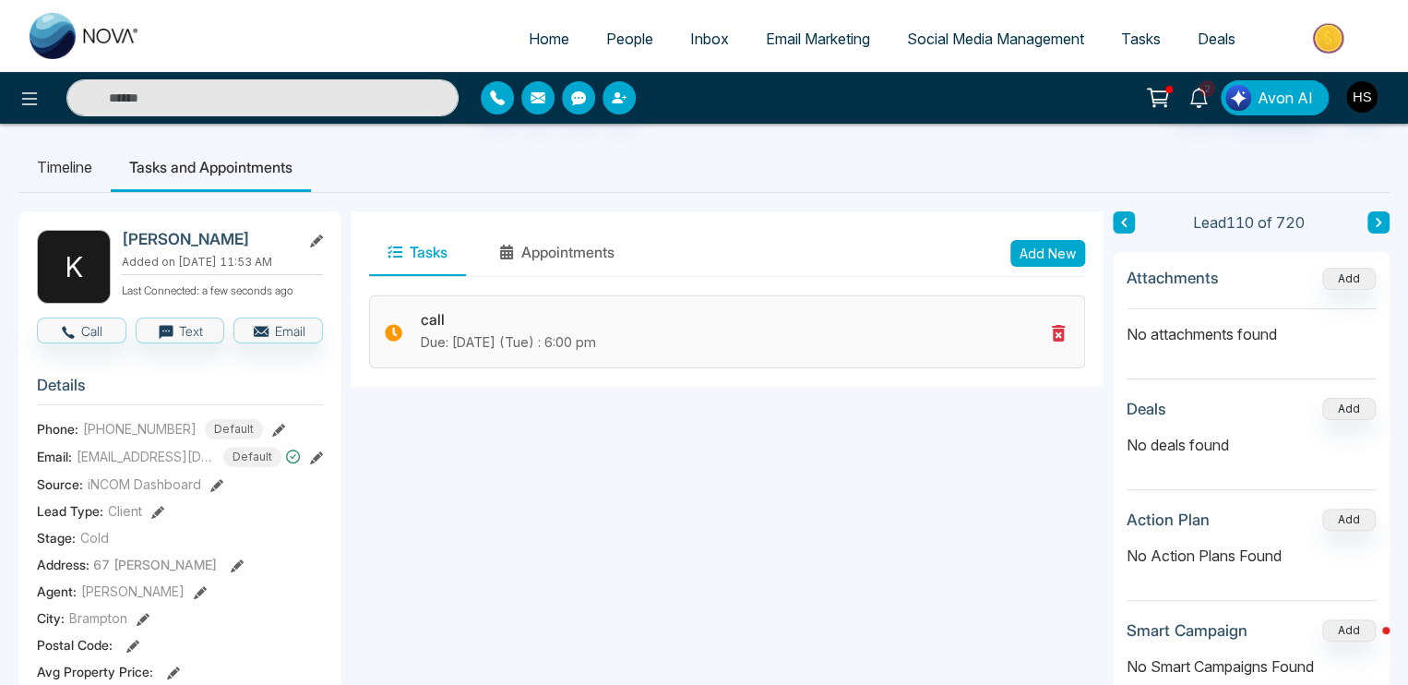
click at [1067, 335] on icon at bounding box center [1058, 333] width 22 height 22
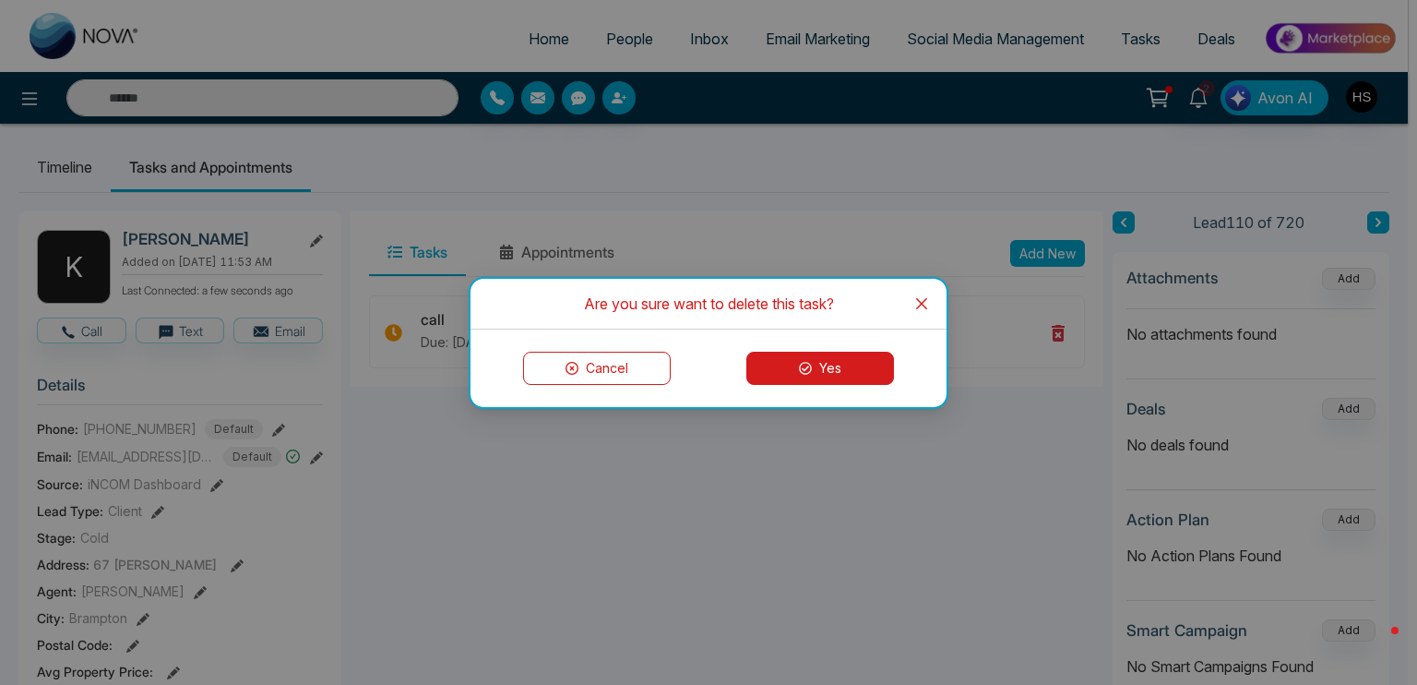
click at [853, 368] on button "Yes" at bounding box center [820, 368] width 148 height 33
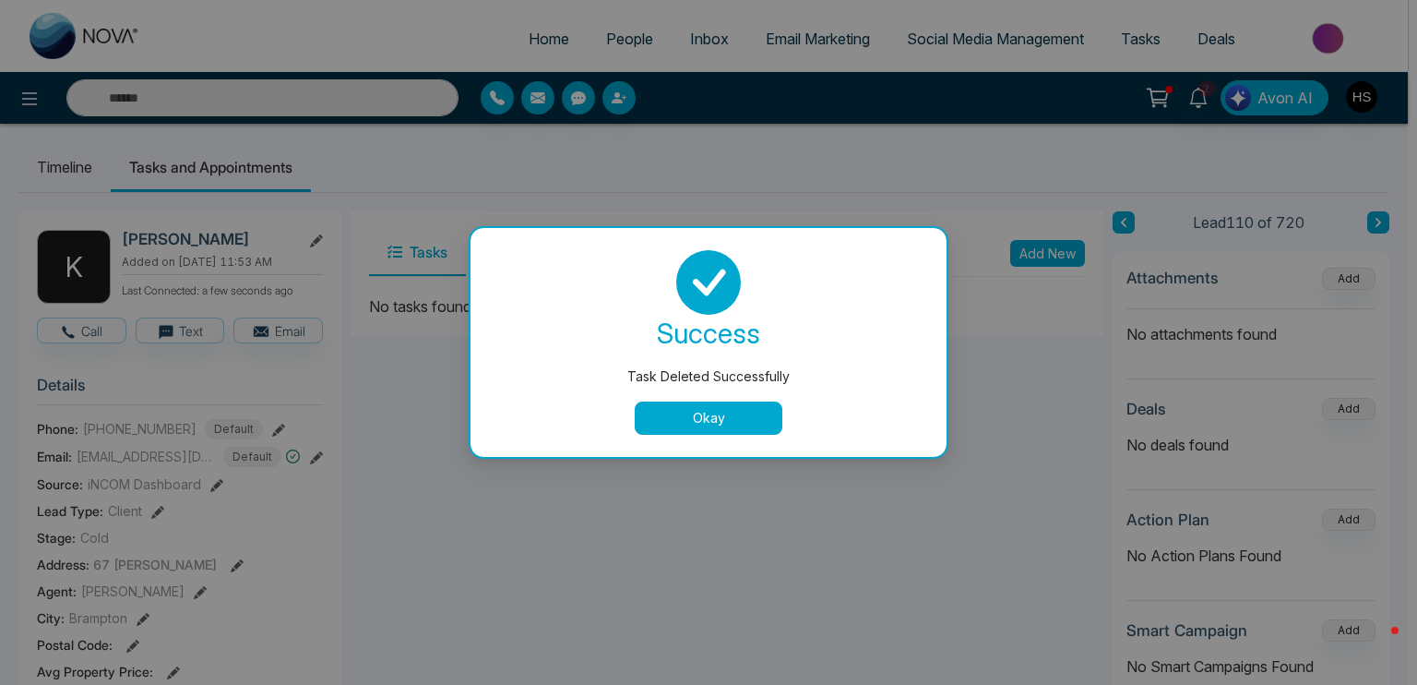
click at [711, 411] on button "Okay" at bounding box center [709, 417] width 148 height 33
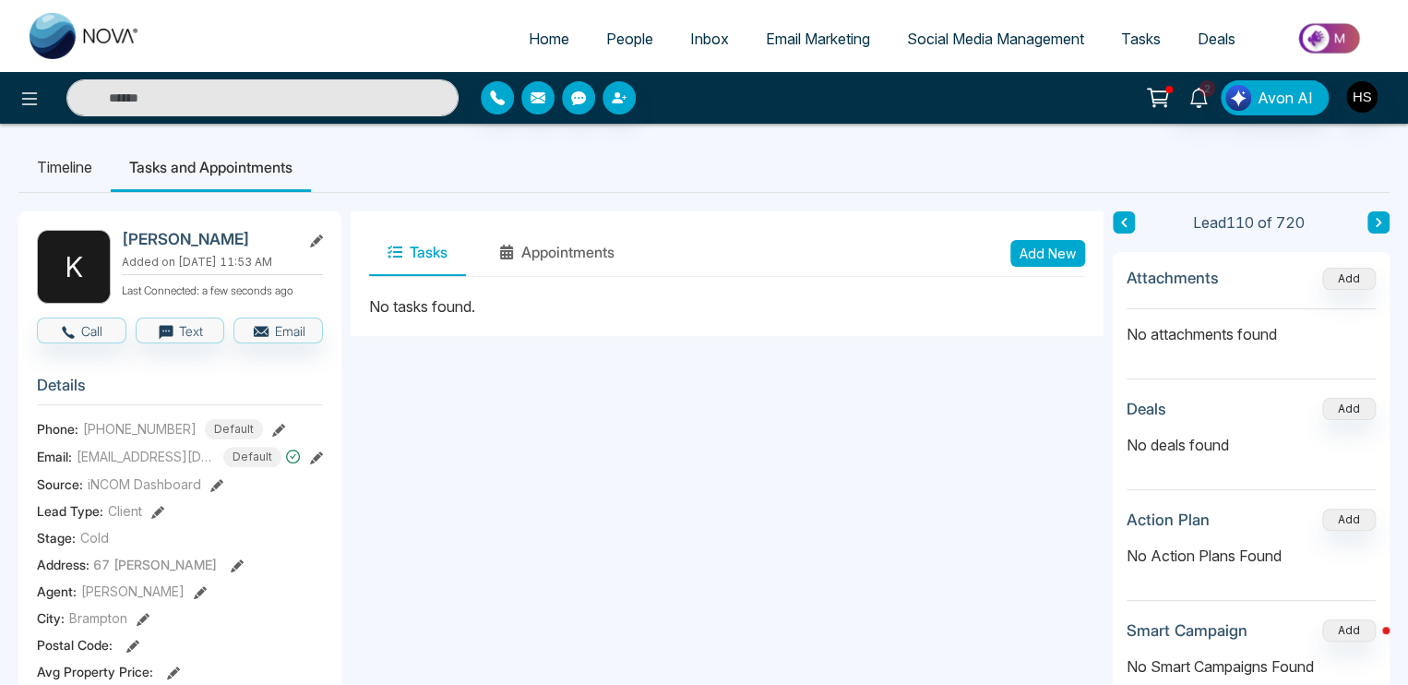
click at [1056, 256] on button "Add New" at bounding box center [1047, 253] width 75 height 27
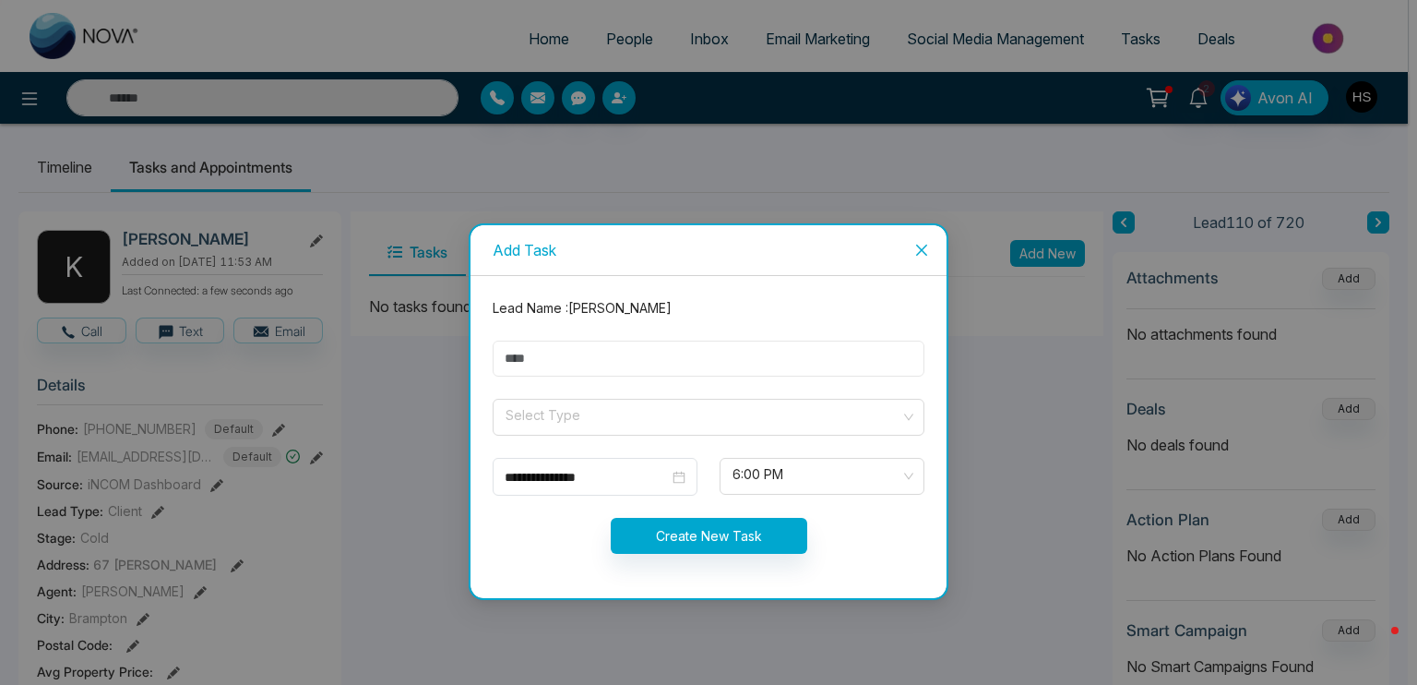
click at [609, 369] on input "text" at bounding box center [709, 358] width 432 height 36
type input "****"
click at [549, 411] on input "search" at bounding box center [702, 414] width 397 height 28
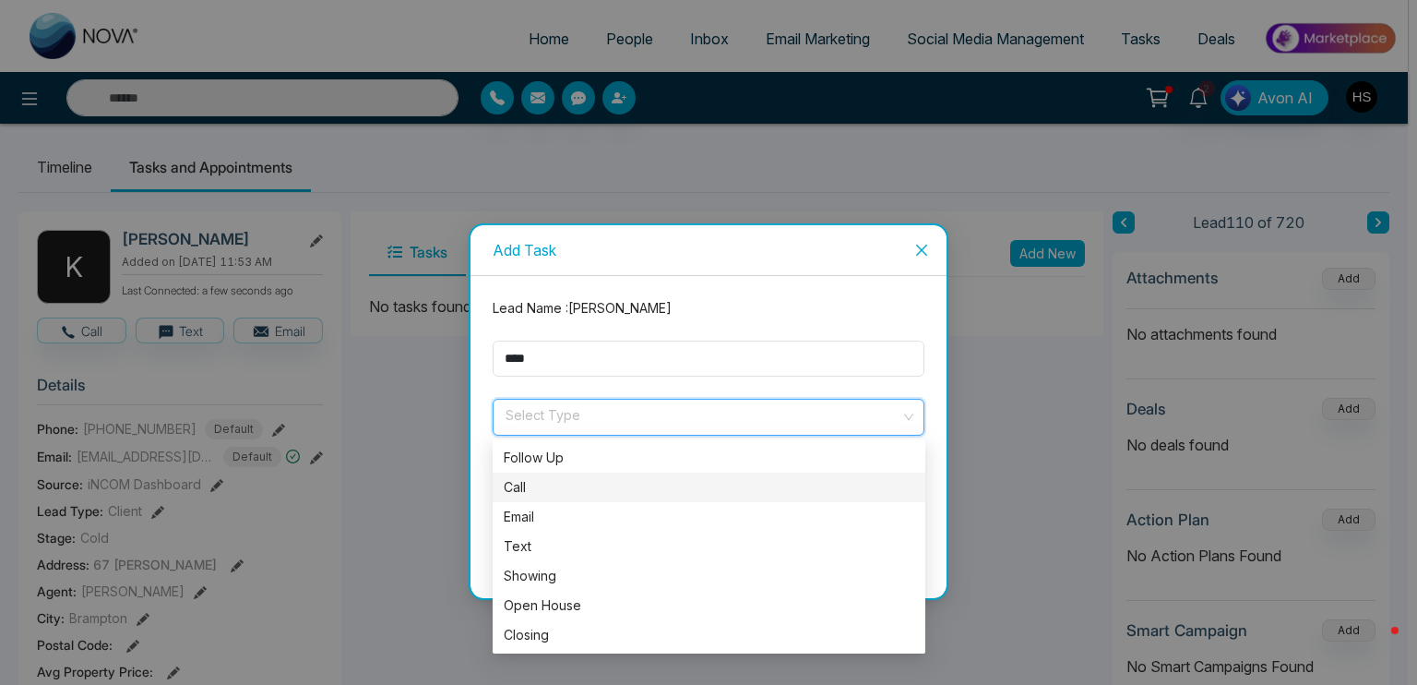
click at [550, 479] on div "Call" at bounding box center [709, 487] width 411 height 20
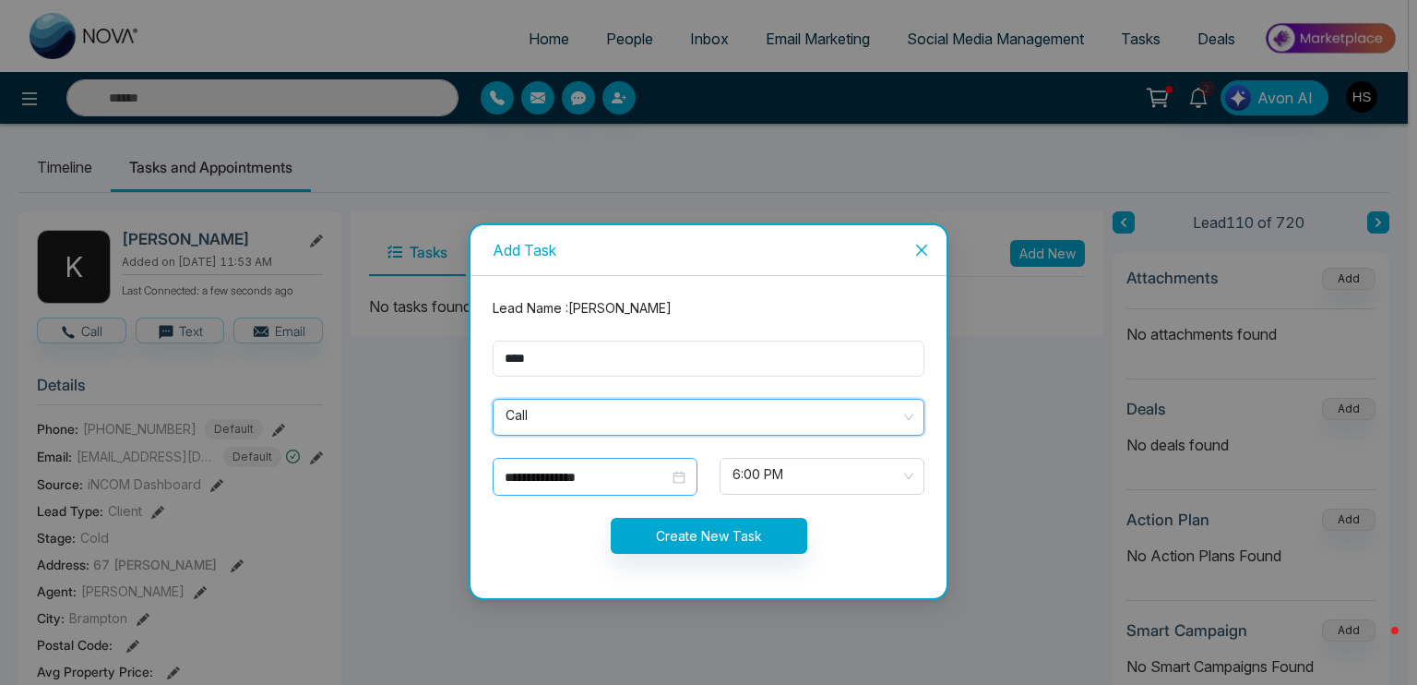
click at [684, 471] on div "**********" at bounding box center [595, 477] width 181 height 20
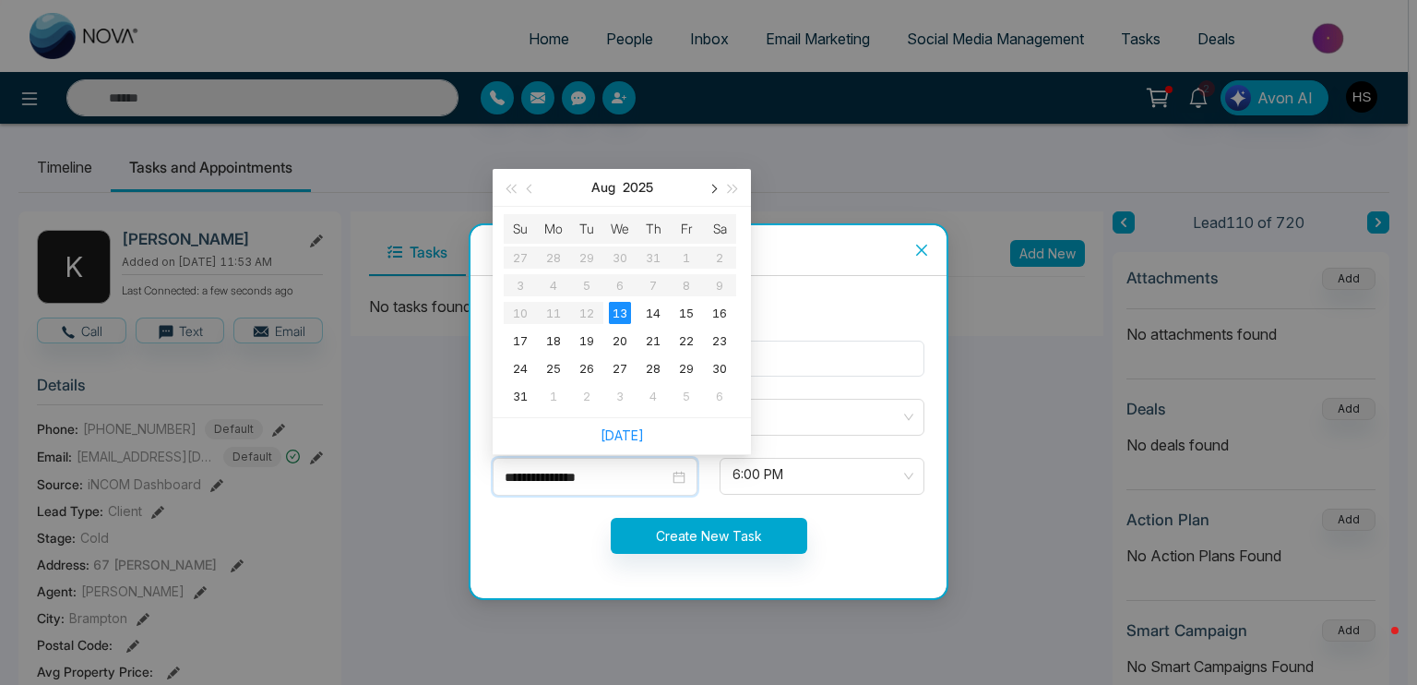
click at [720, 197] on button "button" at bounding box center [712, 187] width 20 height 37
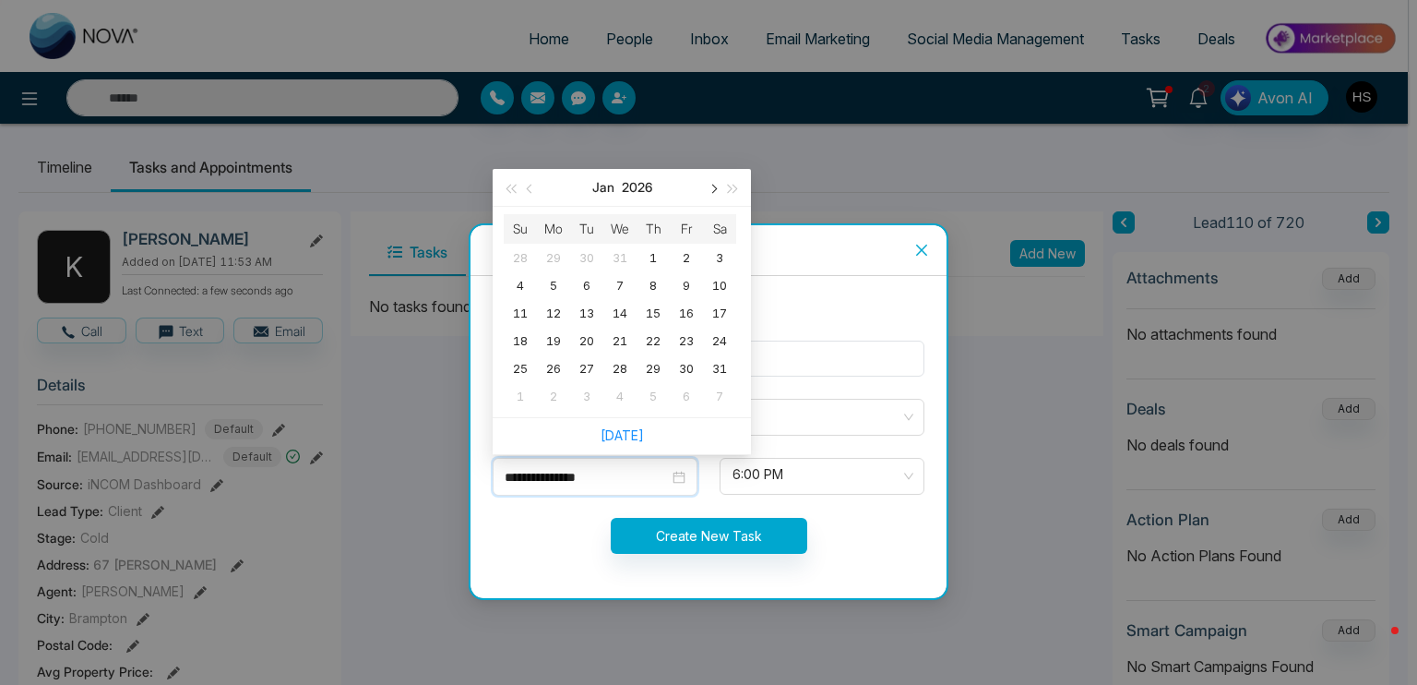
click at [720, 197] on button "button" at bounding box center [712, 187] width 20 height 37
type input "**********"
click at [615, 309] on div "18" at bounding box center [620, 313] width 22 height 22
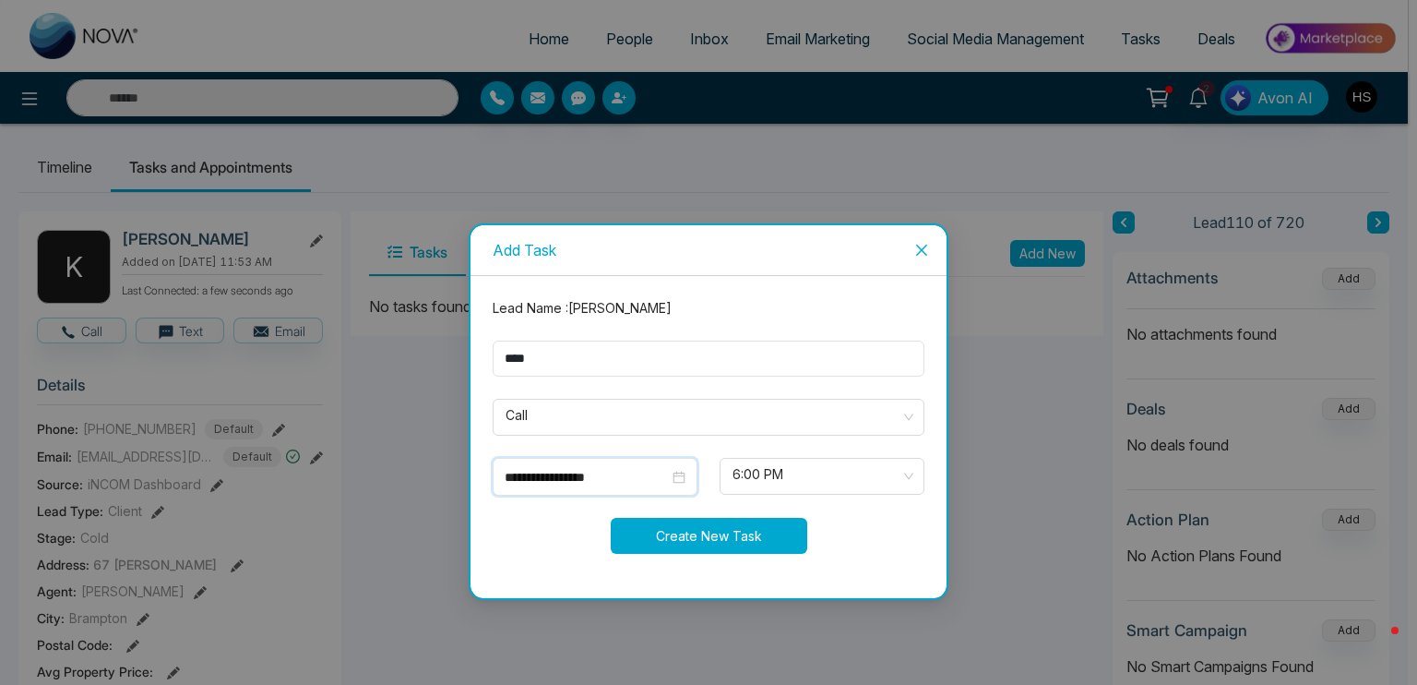
click at [735, 530] on button "Create New Task" at bounding box center [709, 536] width 197 height 36
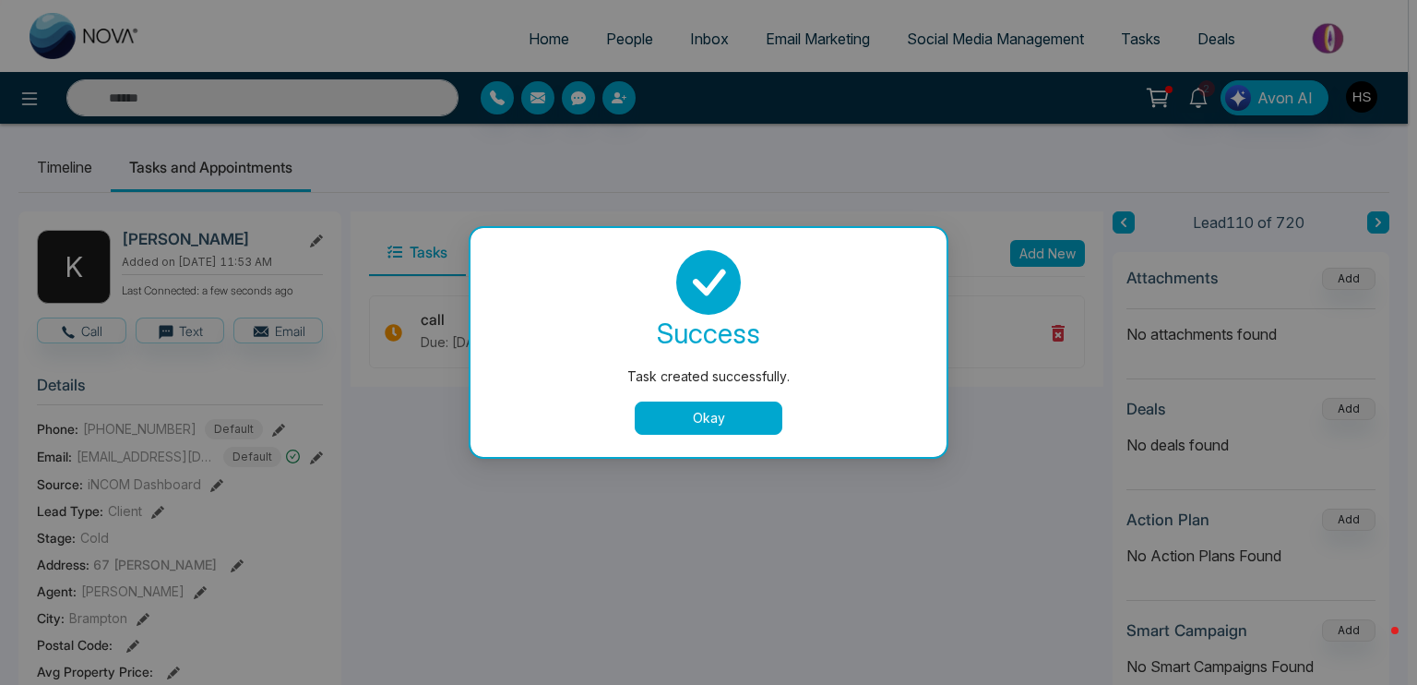
click at [705, 415] on button "Okay" at bounding box center [709, 417] width 148 height 33
